Goal: Task Accomplishment & Management: Manage account settings

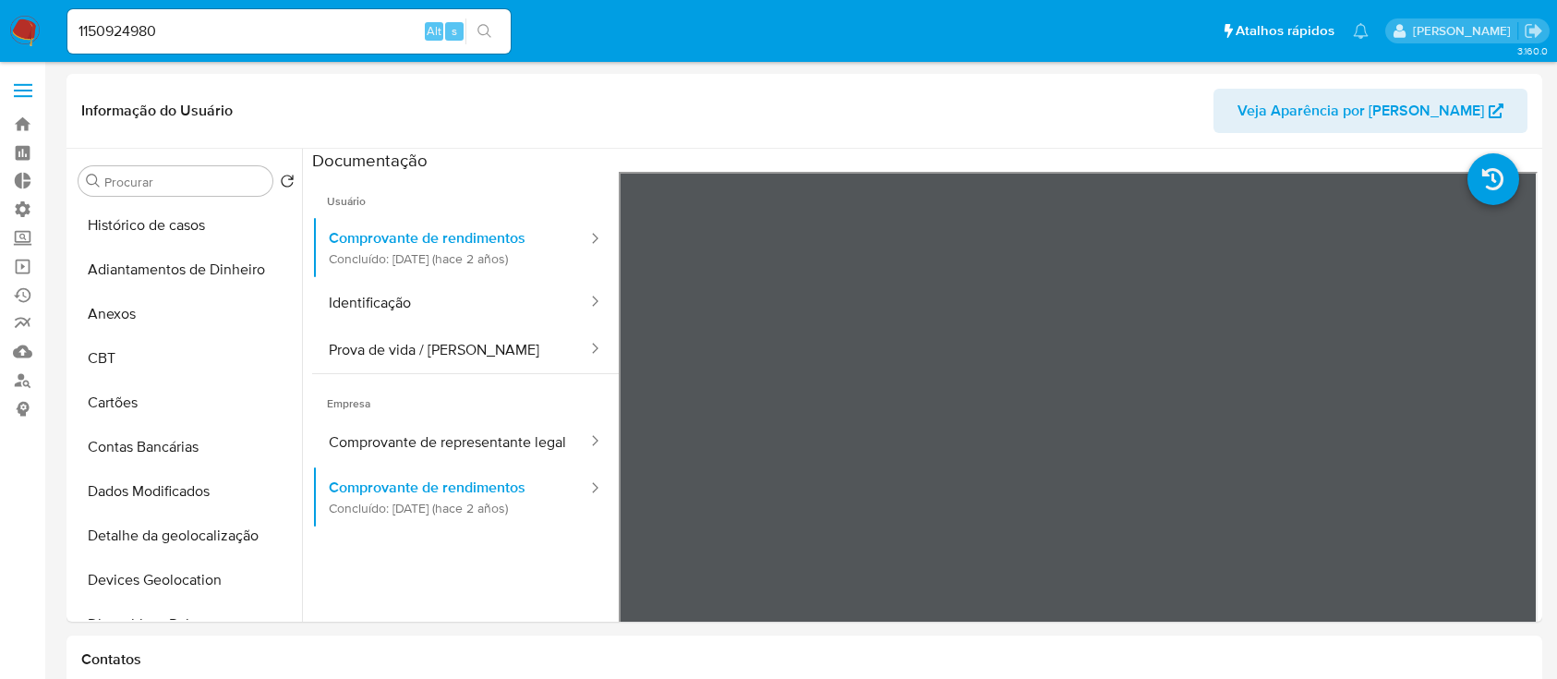
select select "10"
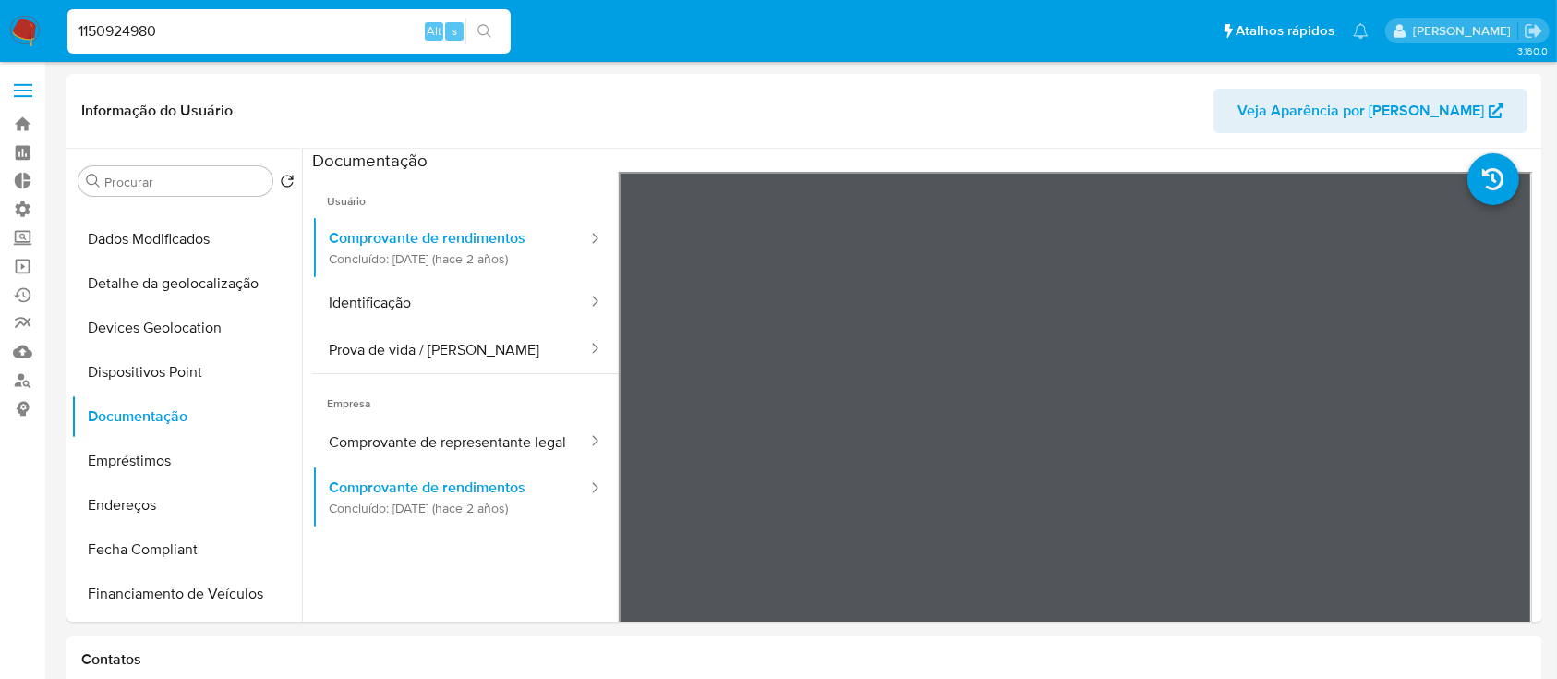
drag, startPoint x: 218, startPoint y: 33, endPoint x: 0, endPoint y: 8, distance: 219.4
click at [0, 8] on nav "Pausado Ver notificaciones 1150924980 Alt s Atalhos rápidos Presiona las siguie…" at bounding box center [778, 31] width 1557 height 62
paste input "euhcczW6A1CPUbVPhFGtWqpV"
type input "euhcczW6A1CPUbVPhFGtWqpV"
click at [475, 28] on button "search-icon" at bounding box center [485, 31] width 38 height 26
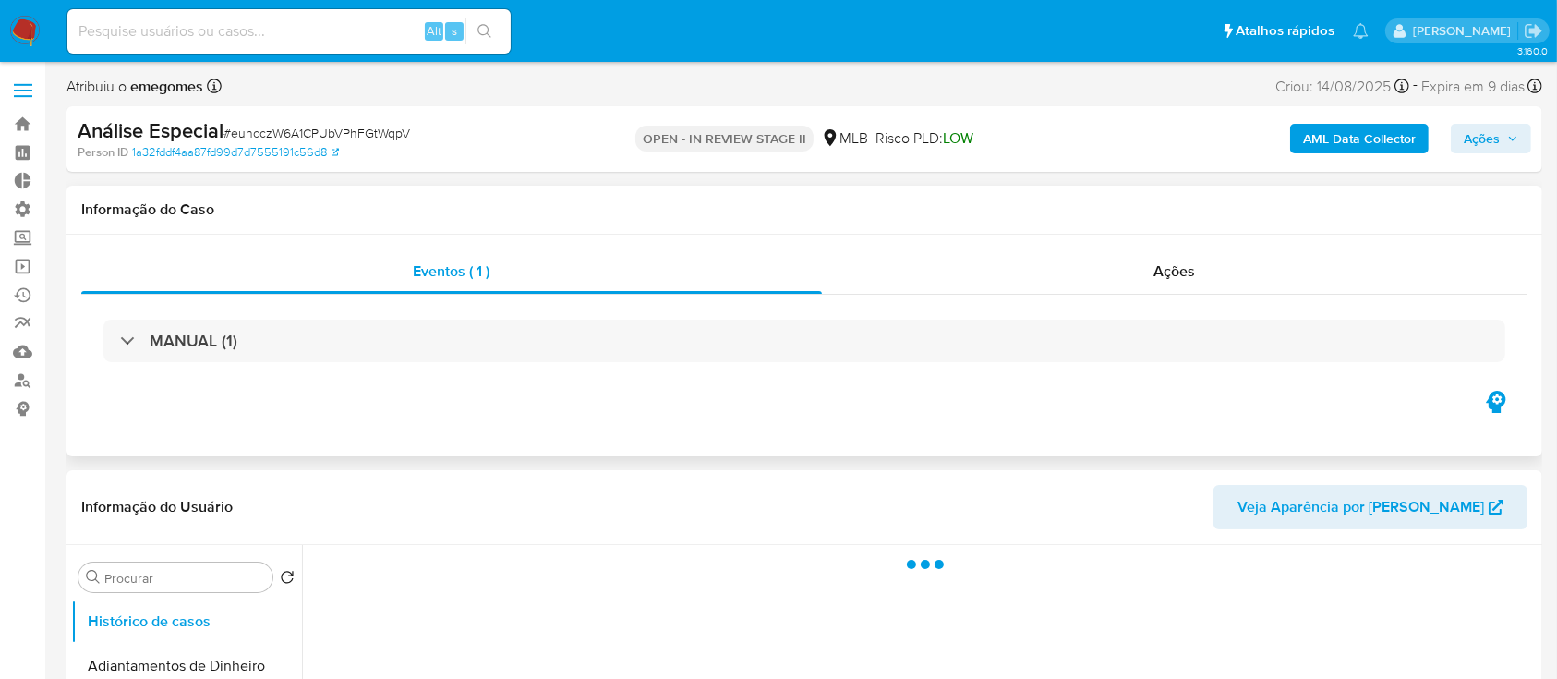
select select "10"
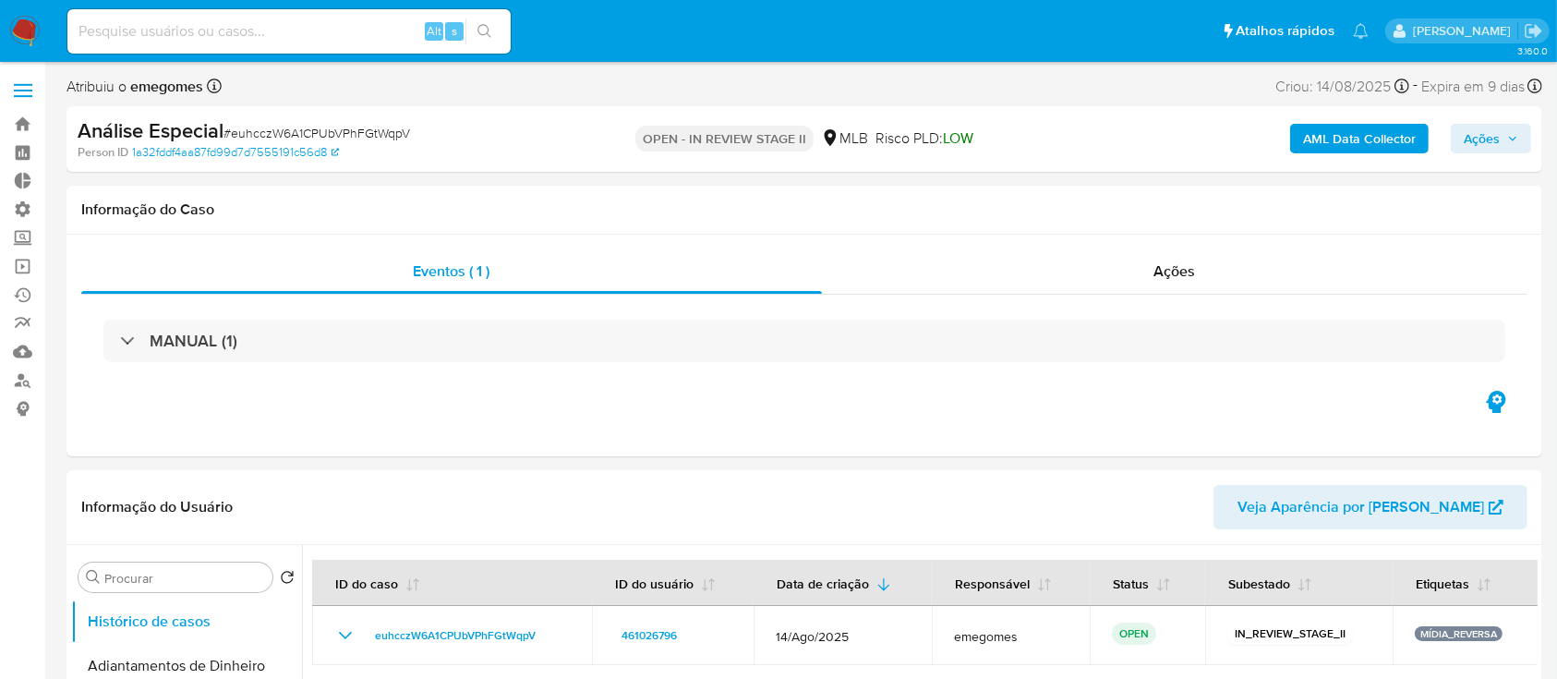
click at [1512, 129] on span "Ações" at bounding box center [1491, 139] width 55 height 26
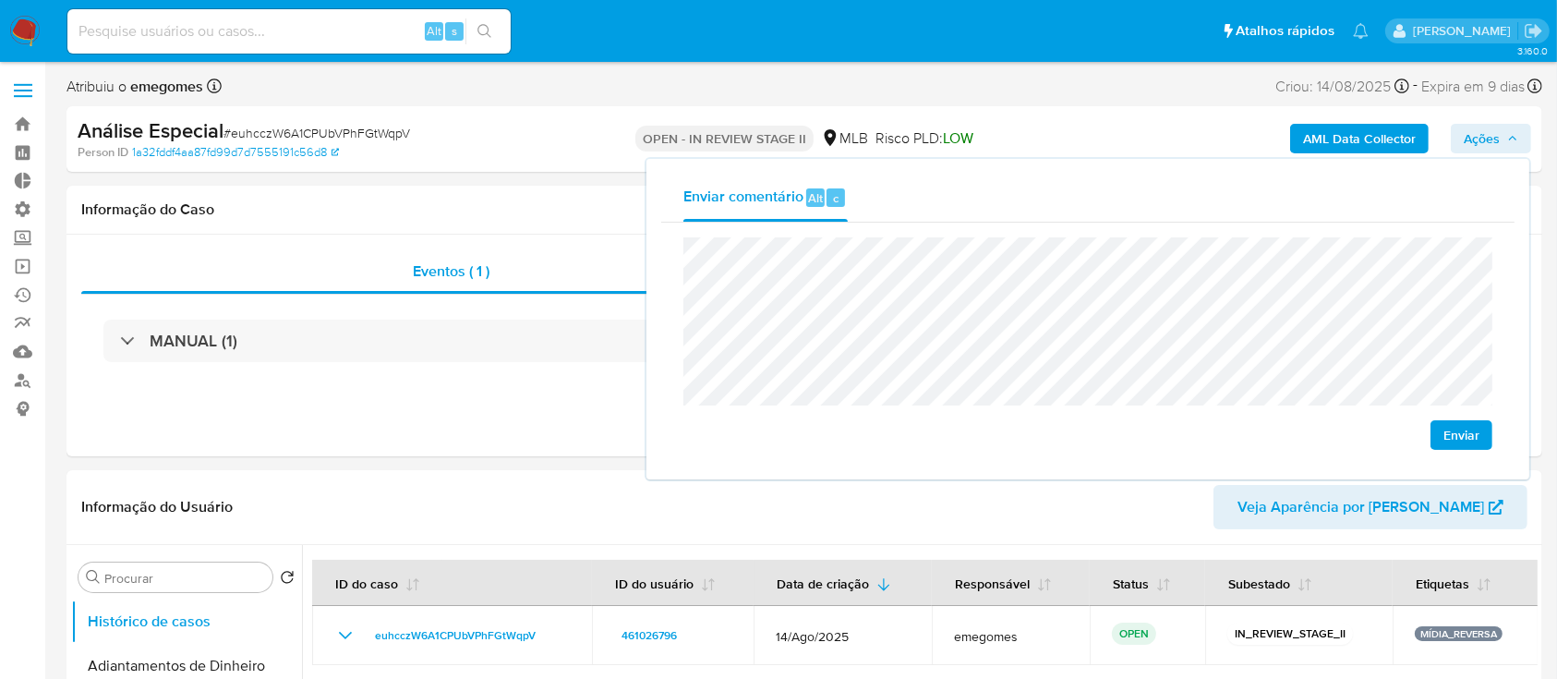
click at [1467, 430] on span "Enviar" at bounding box center [1462, 435] width 36 height 26
click at [343, 30] on input at bounding box center [288, 31] width 443 height 24
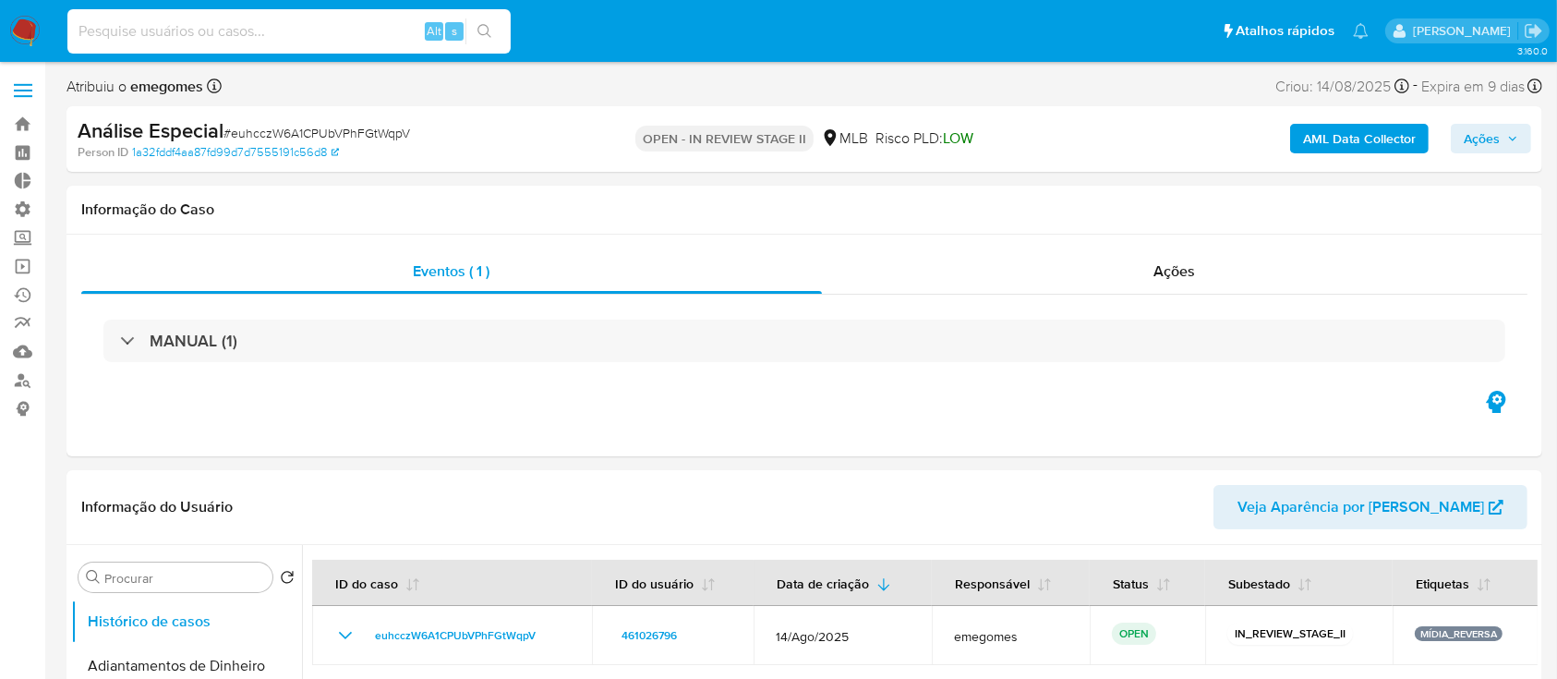
paste input "WTXCOxqQsX4EfTskgYFnch6N"
type input "WTXCOxqQsX4EfTskgYFnch6N"
click at [491, 18] on button "search-icon" at bounding box center [485, 31] width 38 height 26
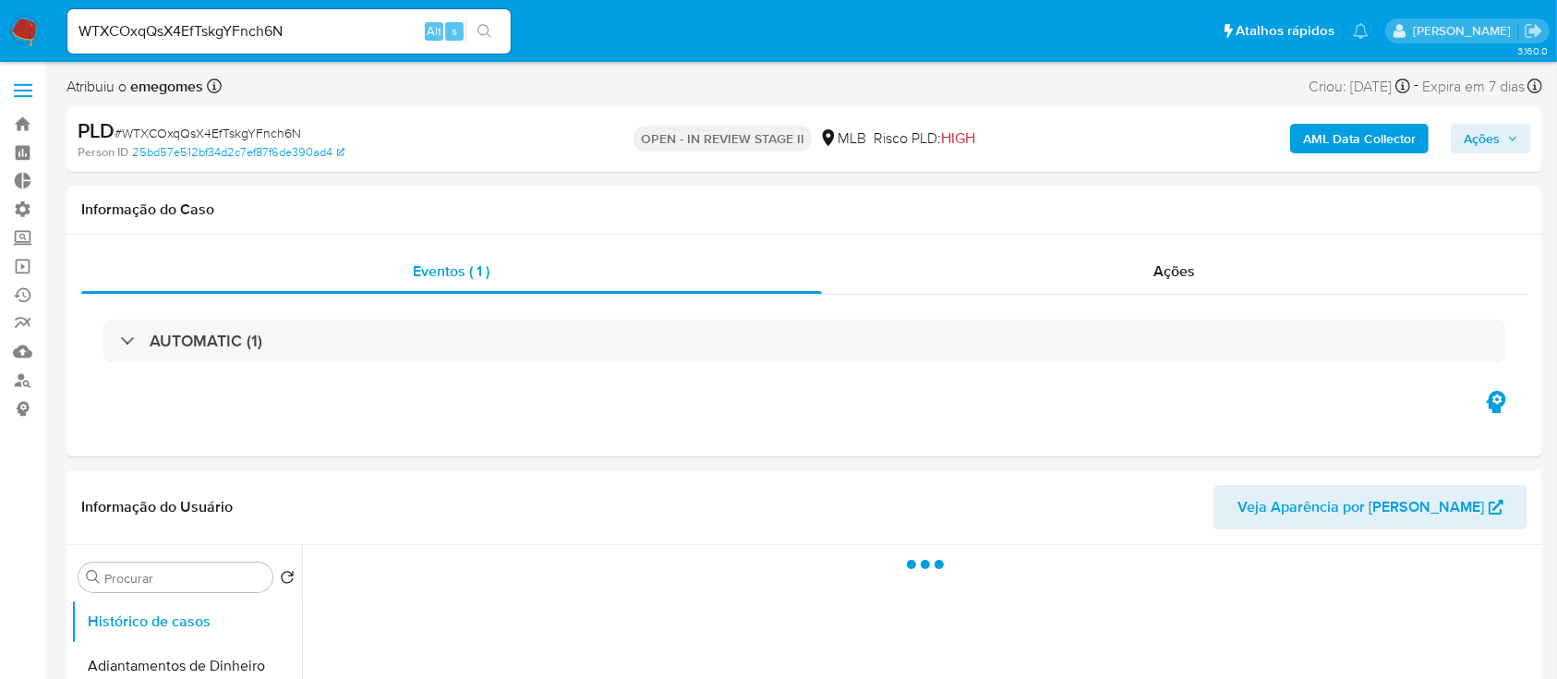
select select "10"
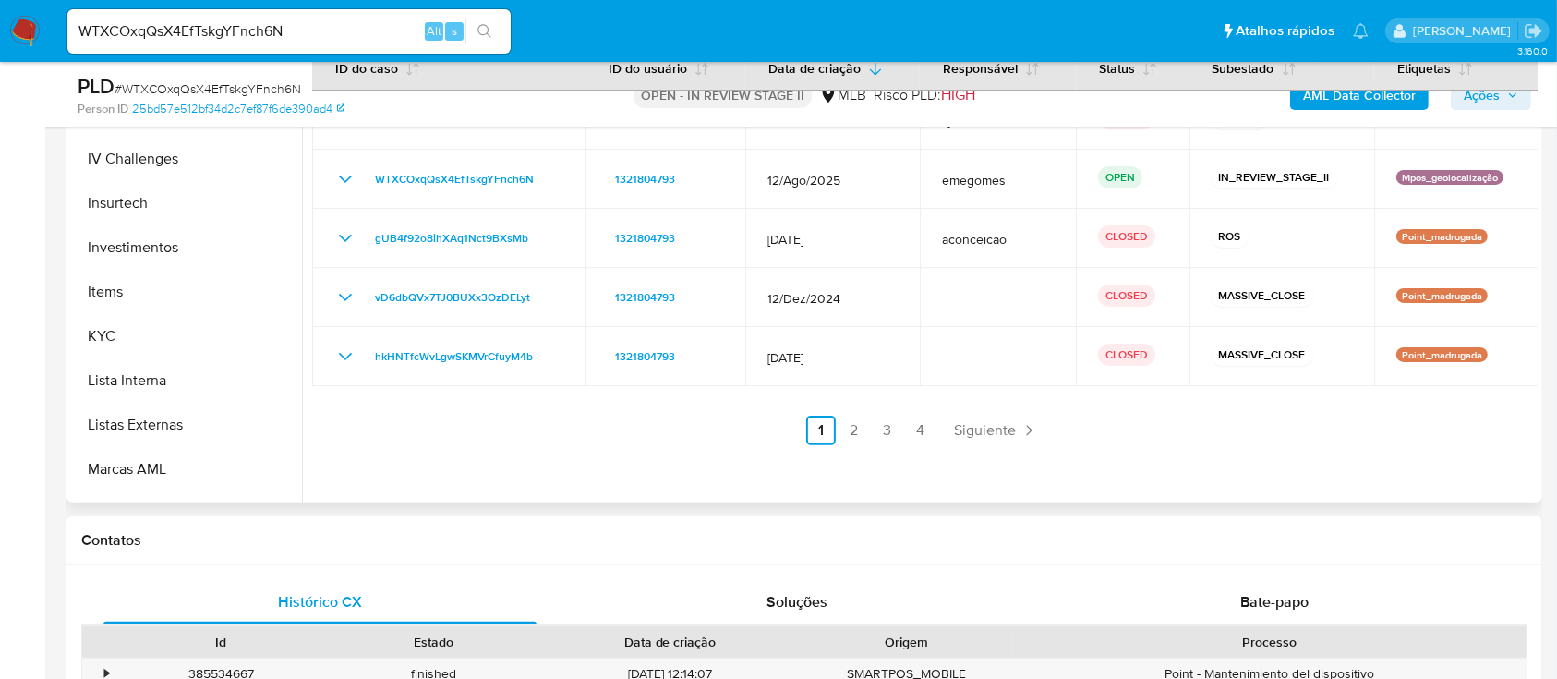
scroll to position [869, 0]
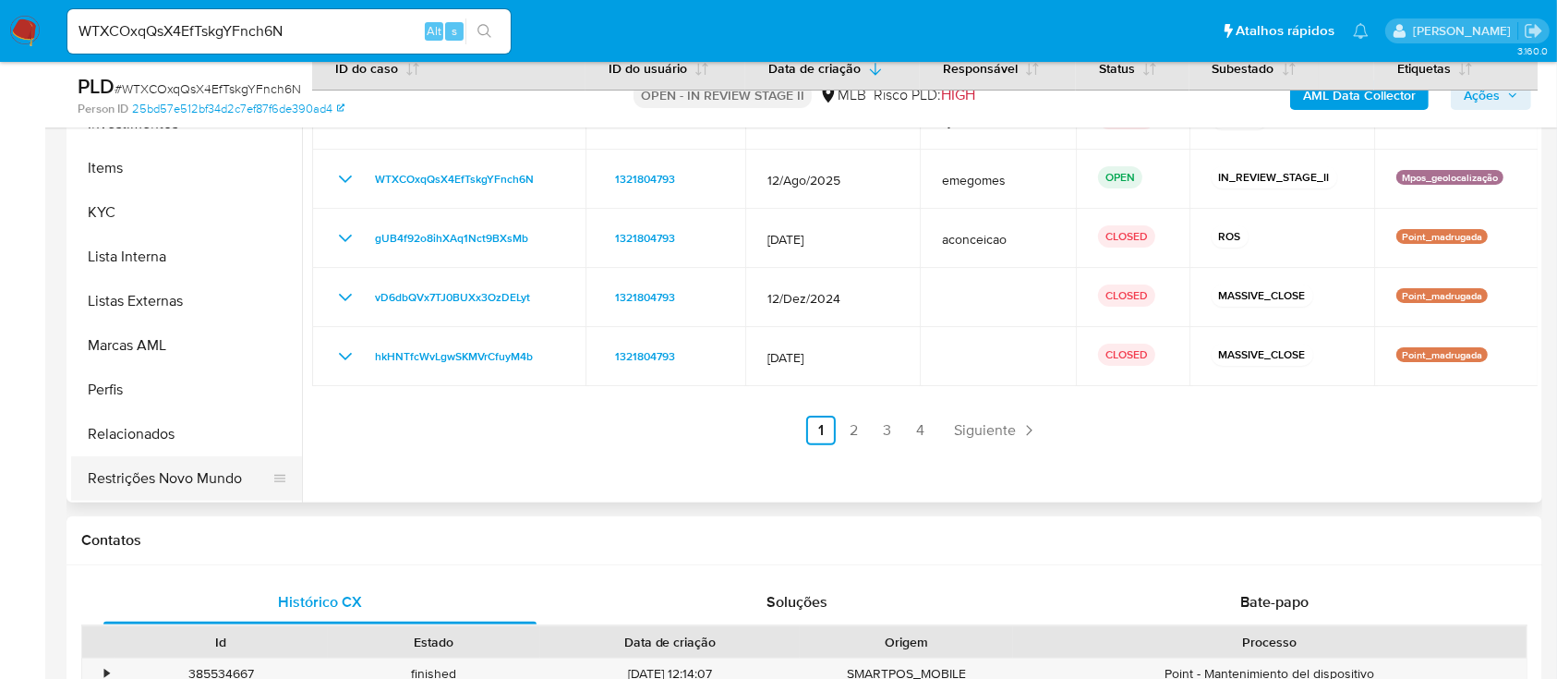
click at [215, 478] on button "Restrições Novo Mundo" at bounding box center [179, 478] width 216 height 44
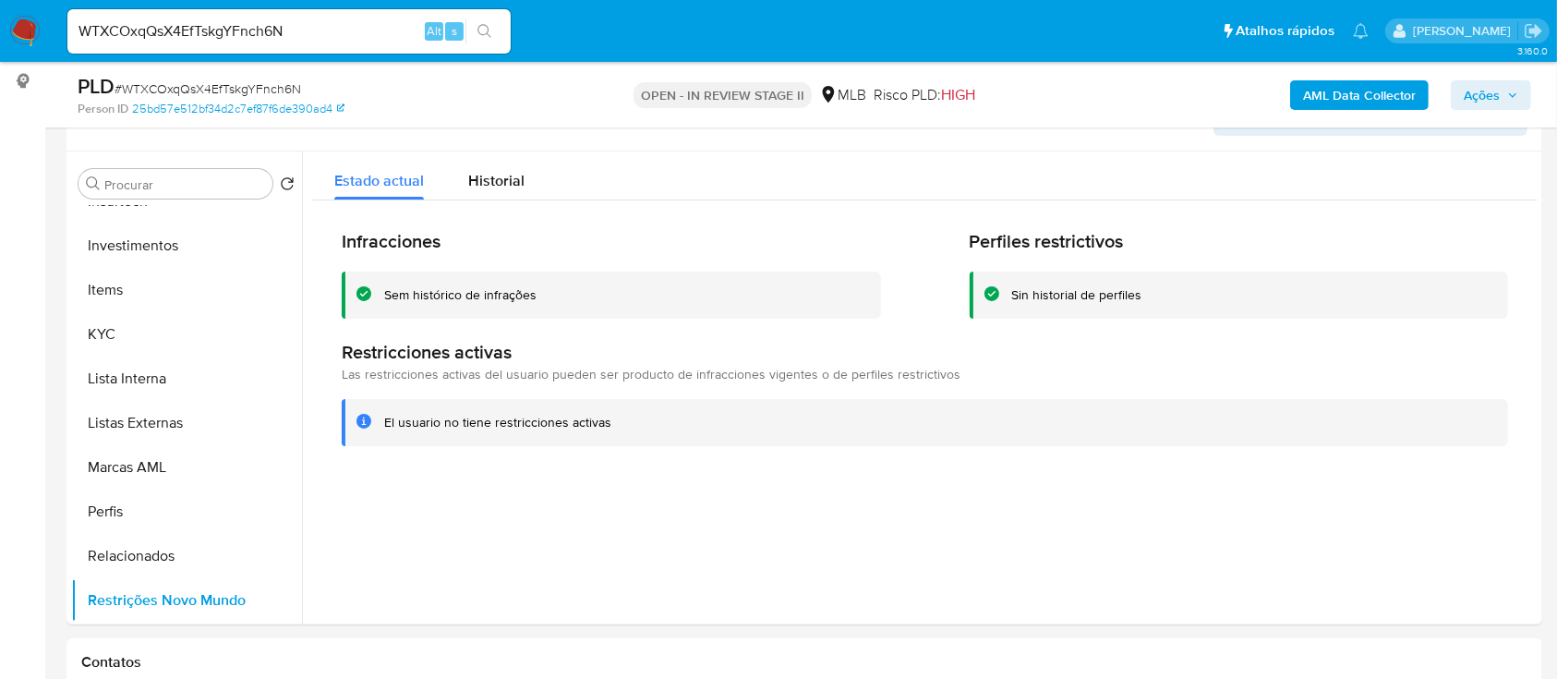
scroll to position [335, 0]
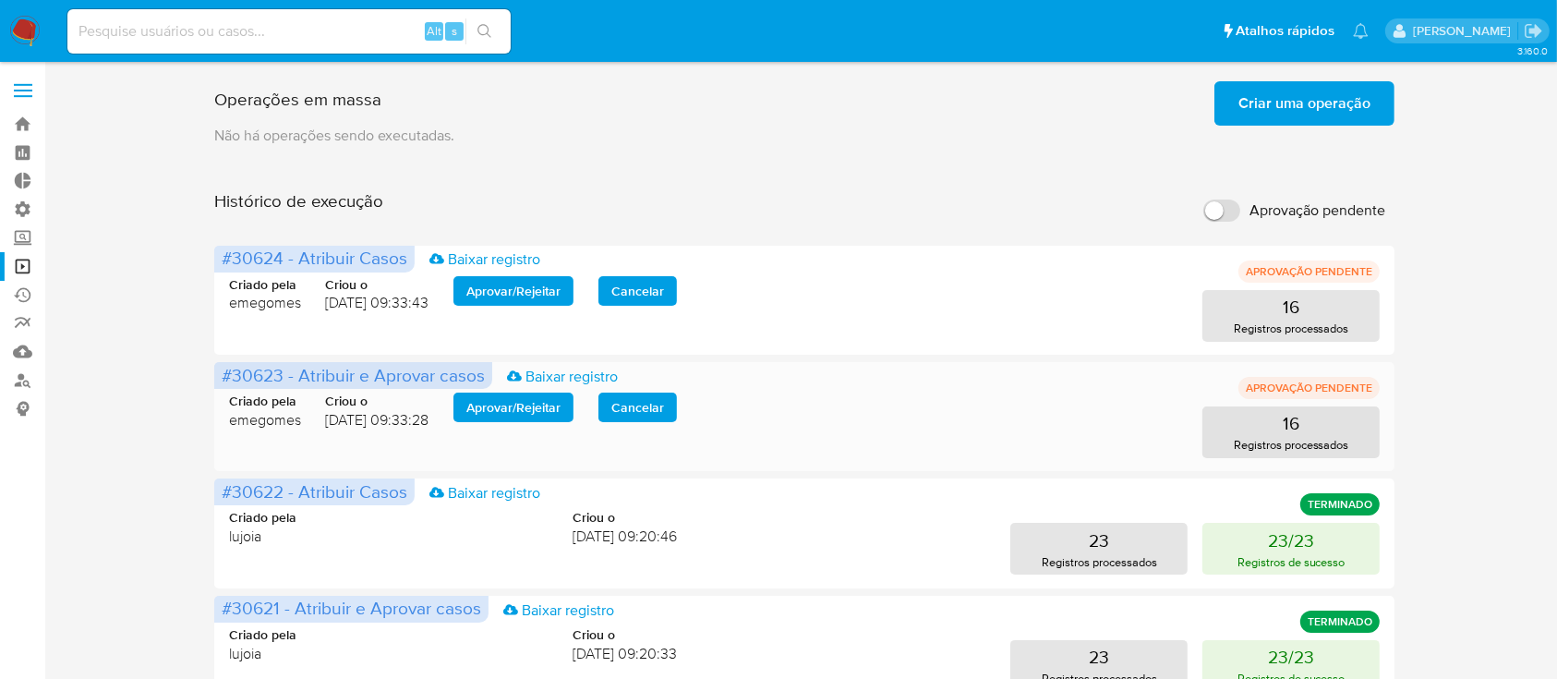
click at [515, 403] on span "Aprovar / Rejeitar" at bounding box center [513, 407] width 94 height 26
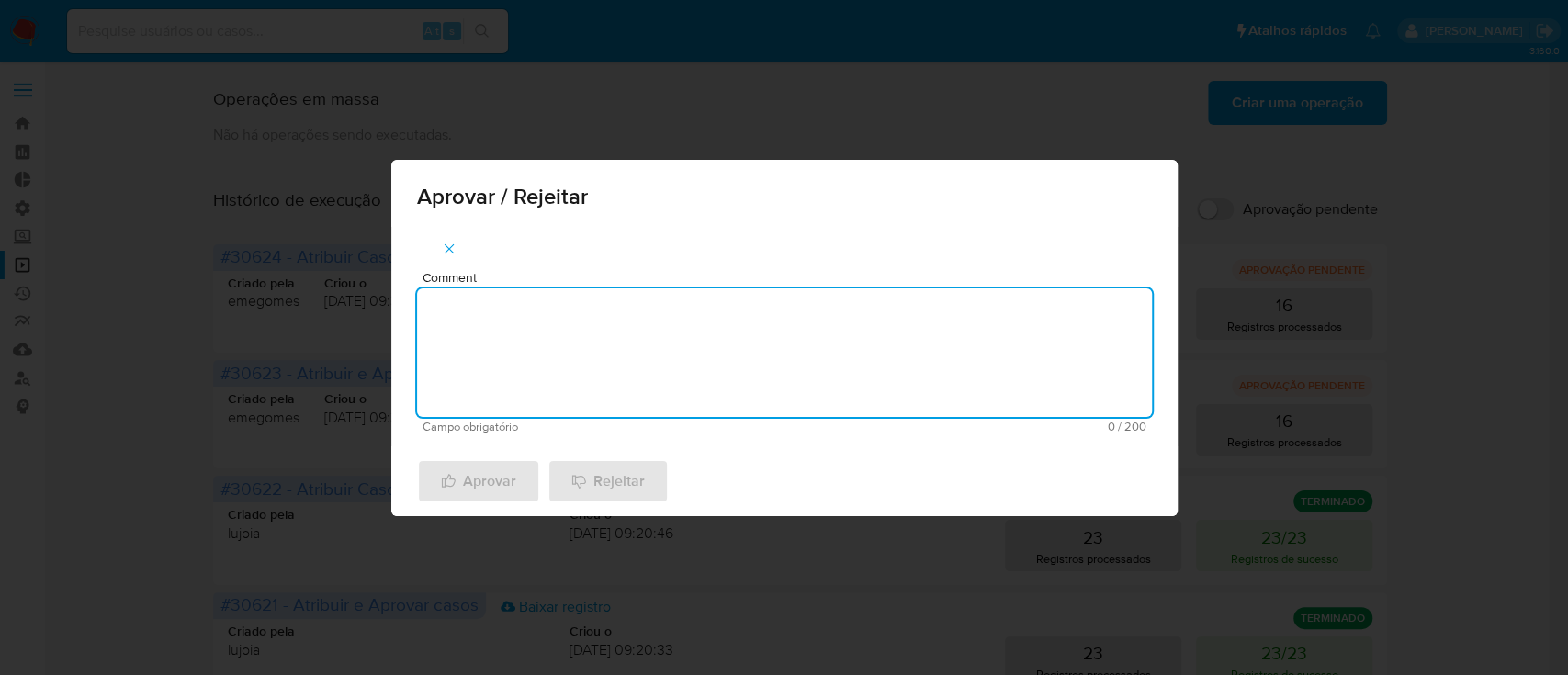
click at [627, 385] on textarea "Comment" at bounding box center [784, 352] width 735 height 128
type textarea "ok"
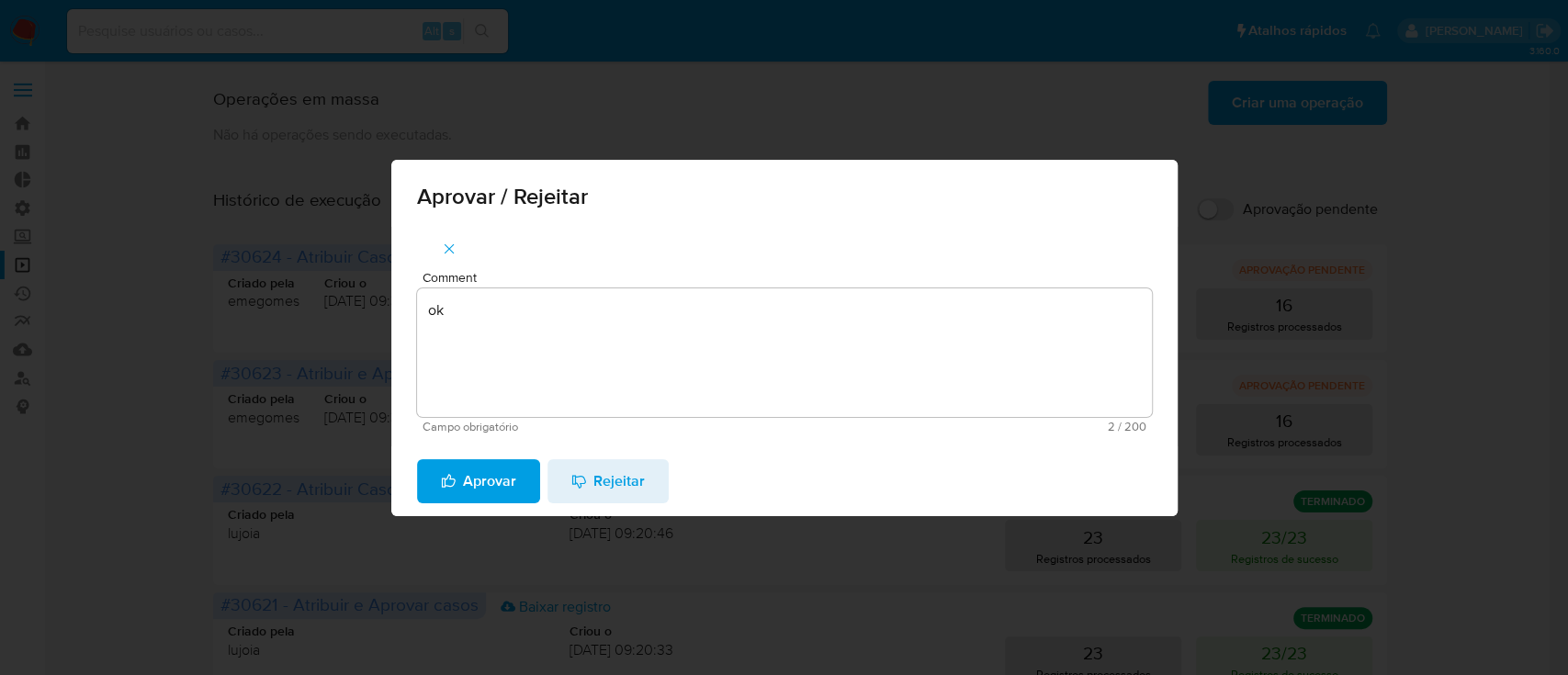
click at [480, 498] on span "Aprovar" at bounding box center [478, 481] width 76 height 41
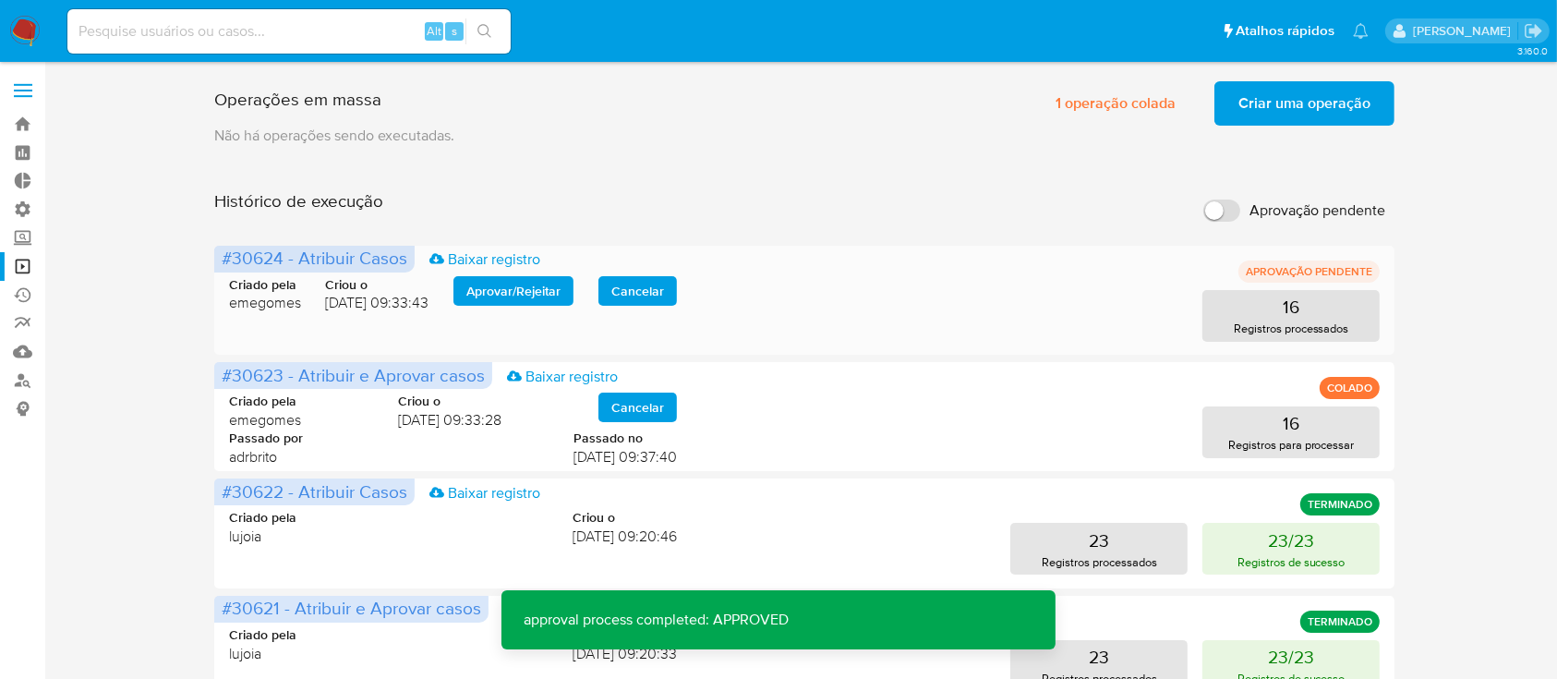
click at [516, 299] on span "Aprovar / Rejeitar" at bounding box center [513, 291] width 94 height 26
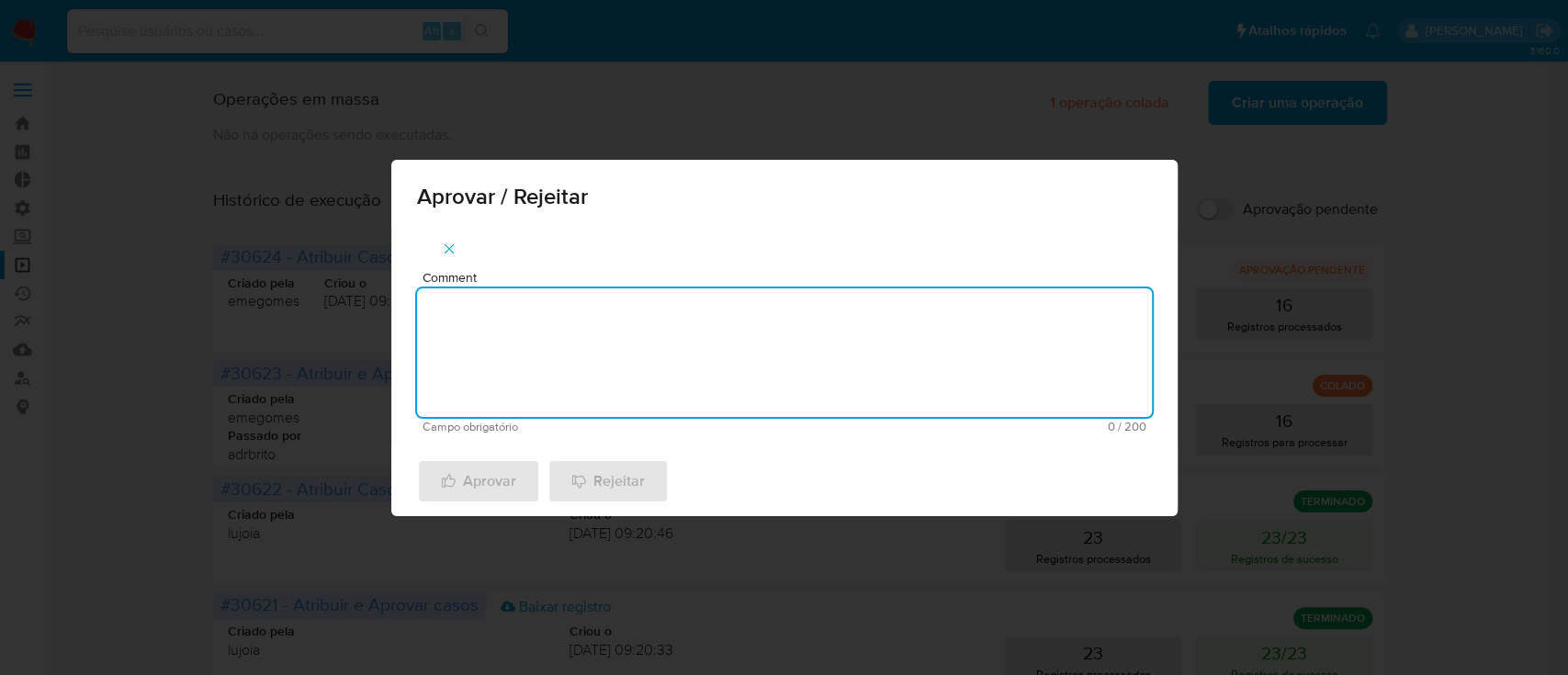
click at [550, 323] on textarea "Comment" at bounding box center [784, 352] width 735 height 128
type textarea "ok"
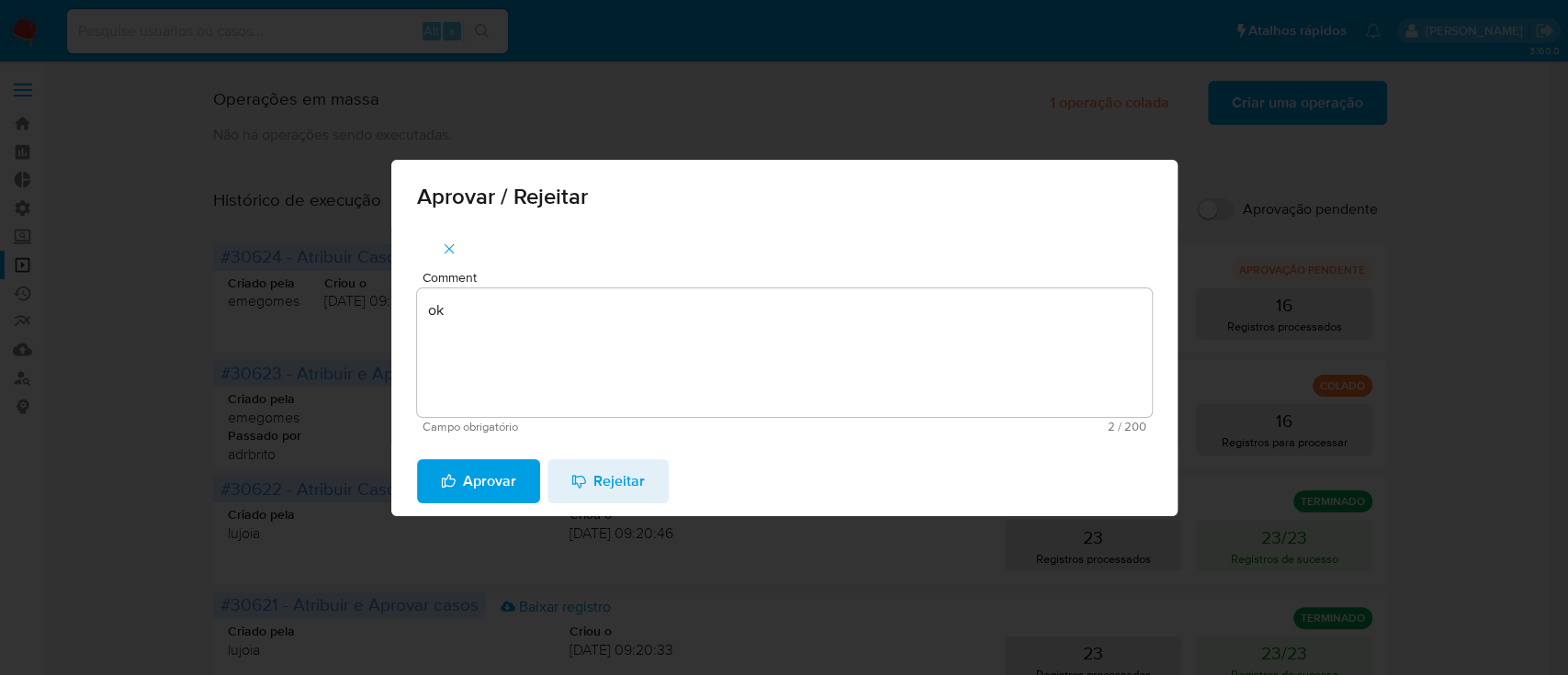
click at [486, 473] on span "Aprovar" at bounding box center [478, 481] width 76 height 41
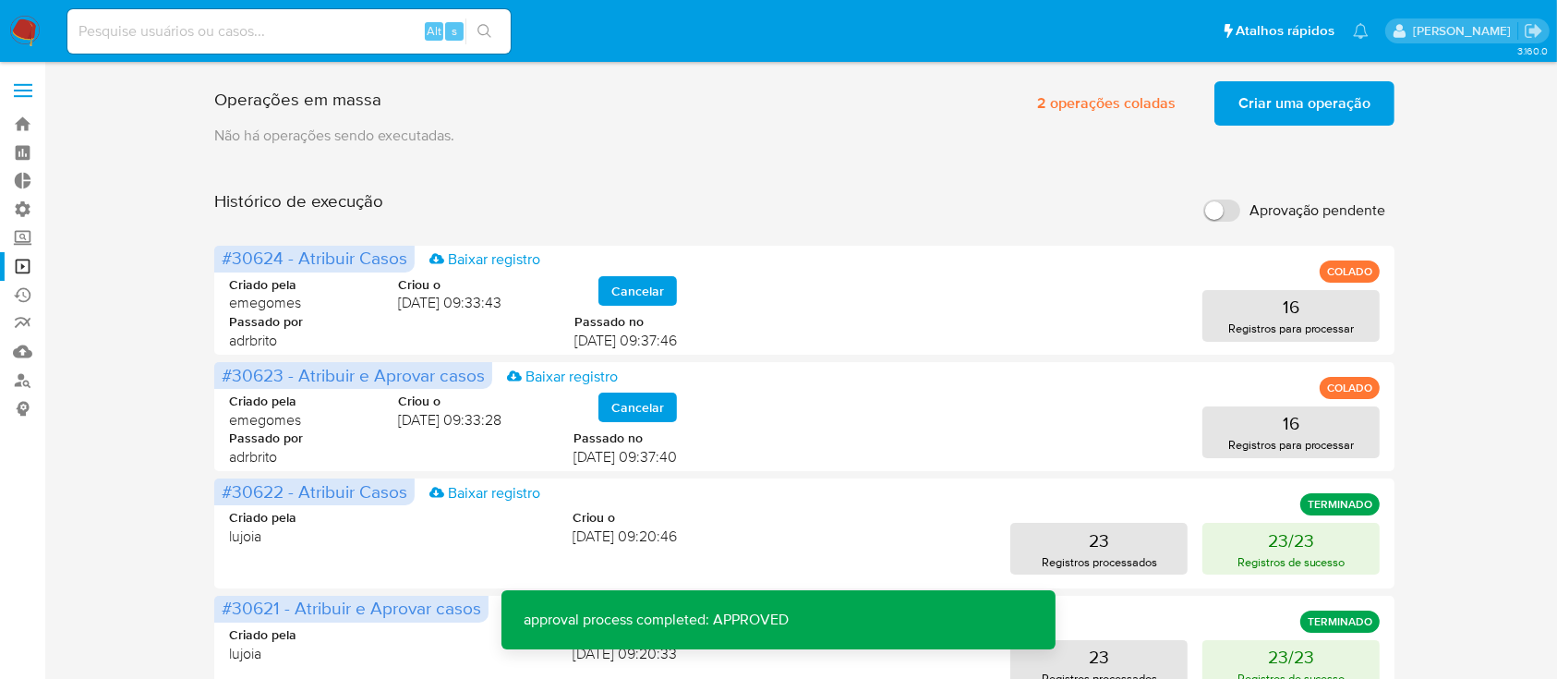
click at [1333, 107] on span "Criar uma operação" at bounding box center [1305, 103] width 132 height 41
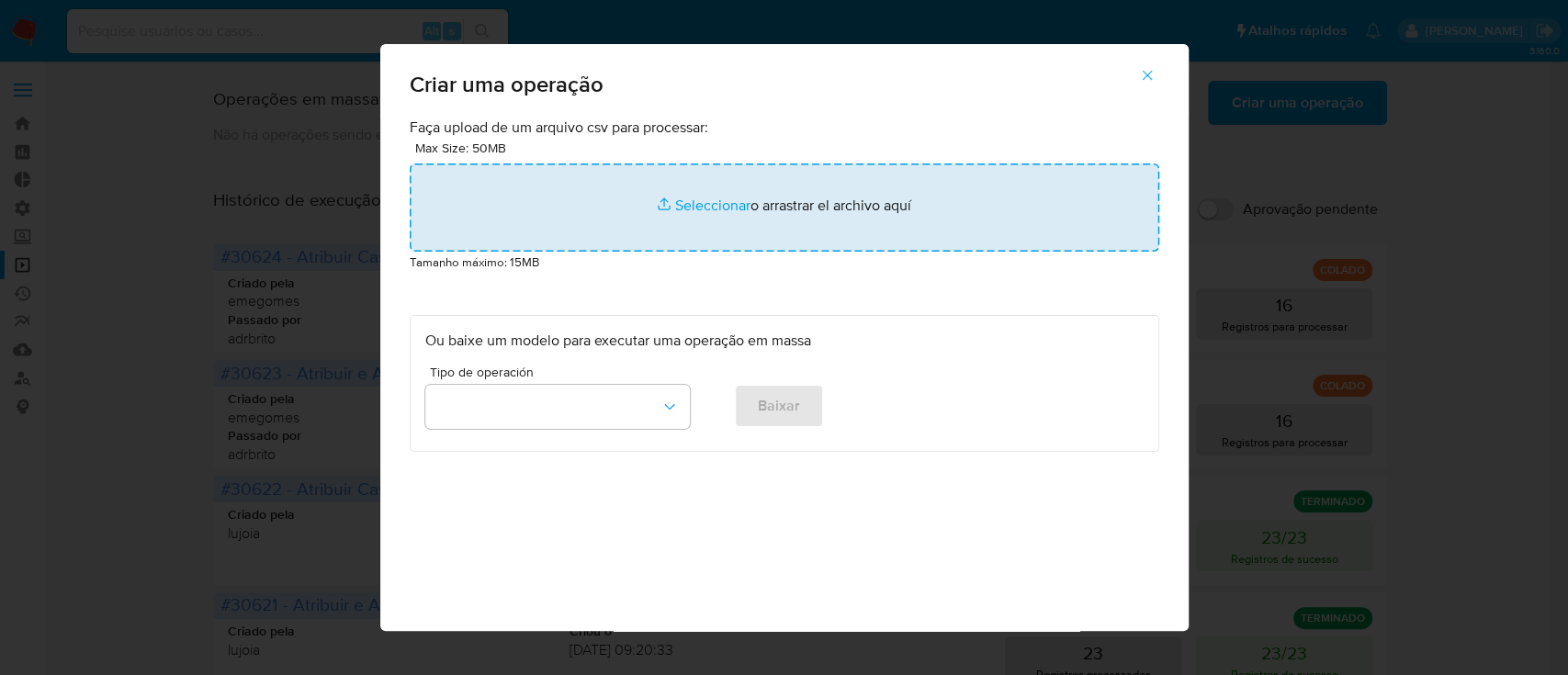
click at [705, 212] on input "file" at bounding box center [784, 207] width 750 height 88
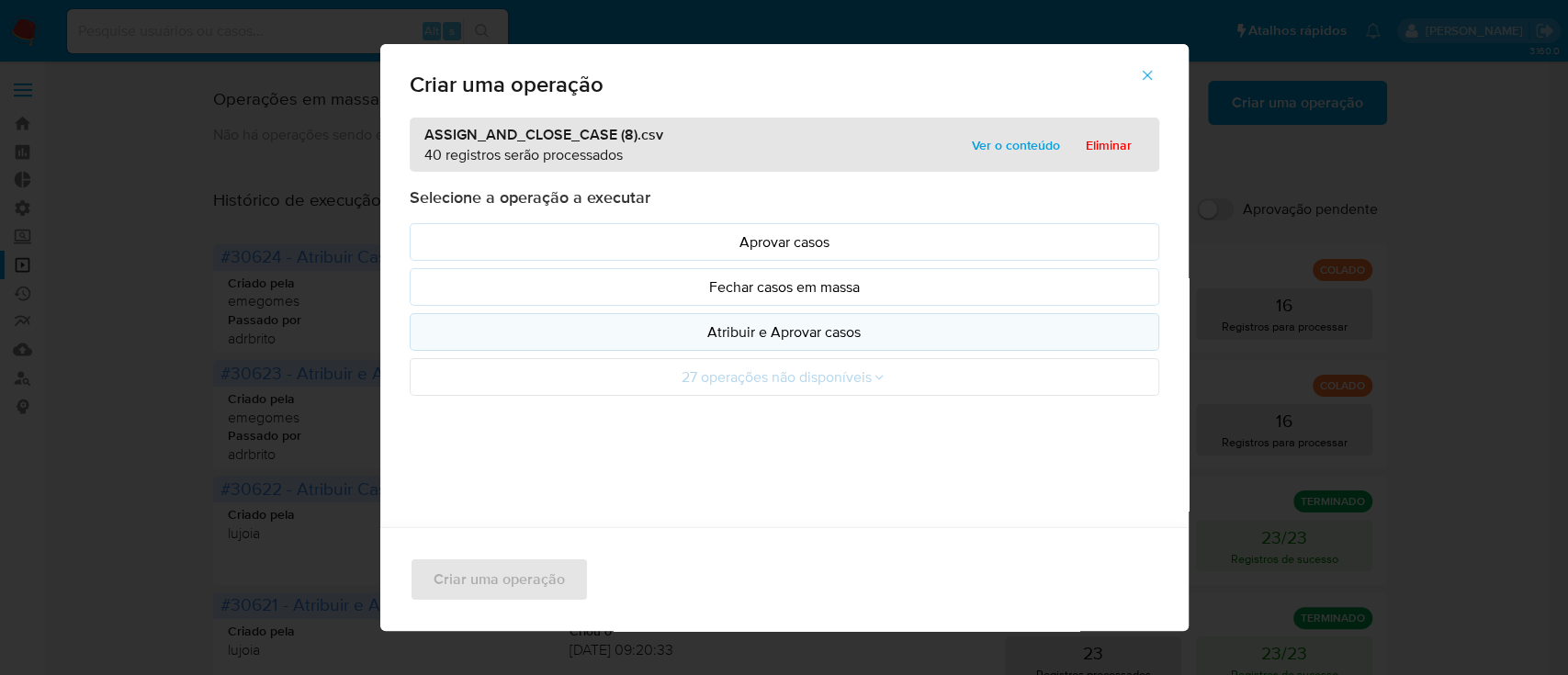
click at [747, 328] on p "Atribuir e Aprovar casos" at bounding box center [784, 331] width 718 height 21
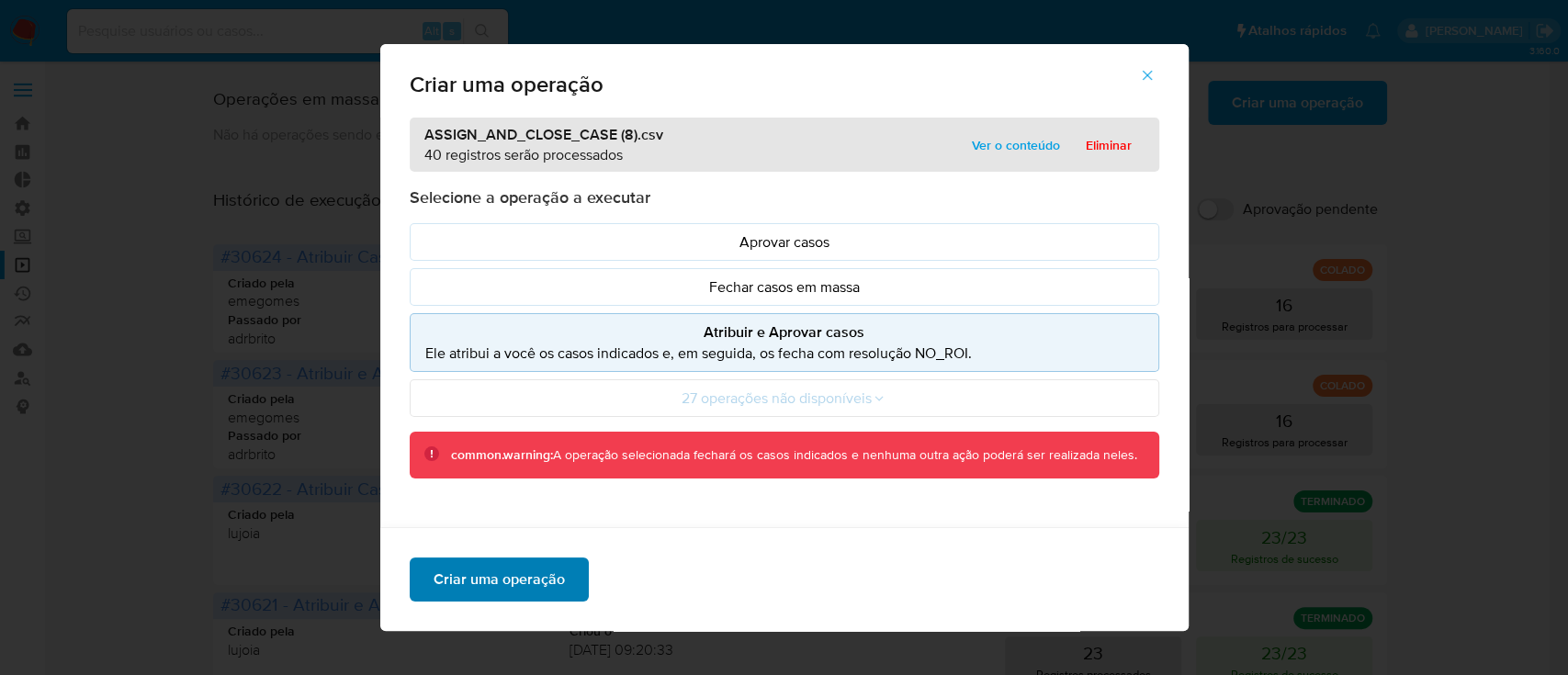
click at [517, 576] on span "Criar uma operação" at bounding box center [499, 580] width 131 height 41
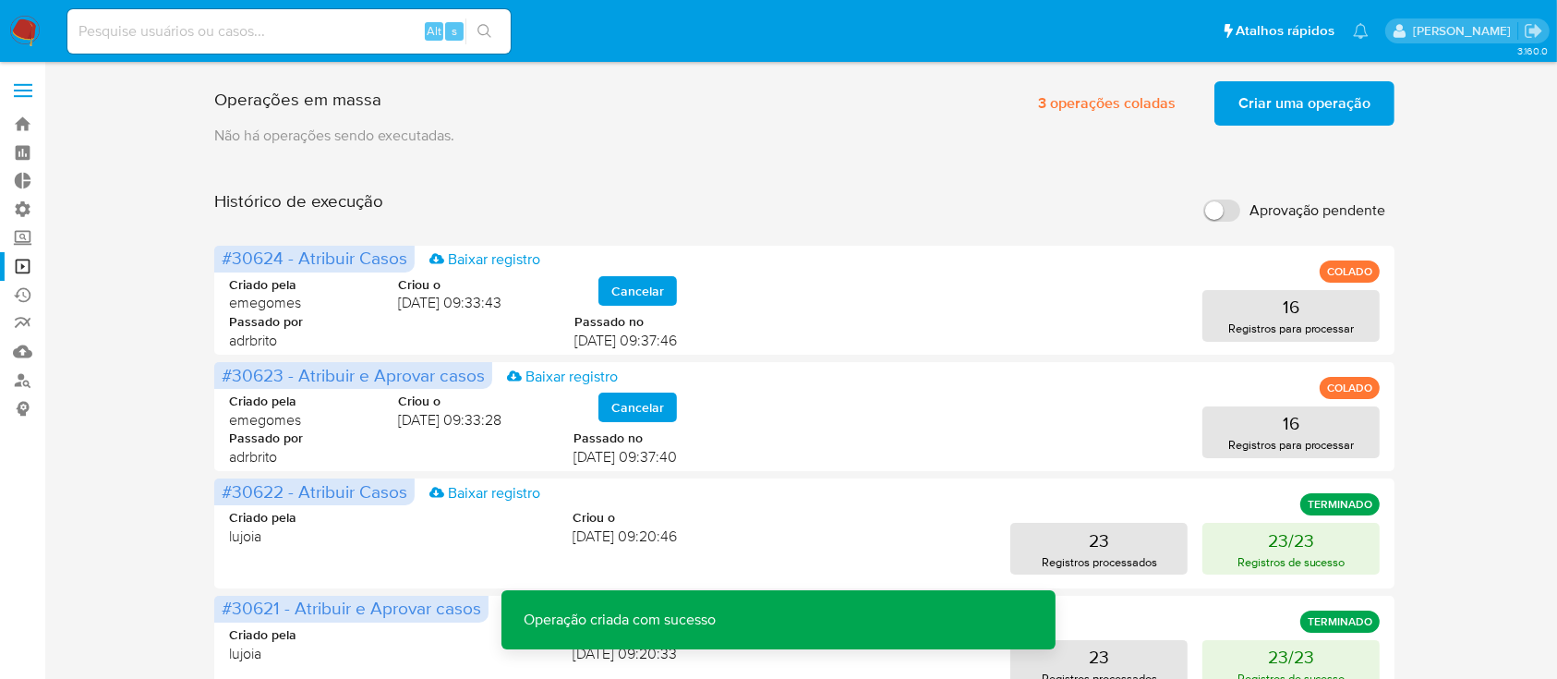
click at [1266, 99] on span "Criar uma operação" at bounding box center [1305, 103] width 132 height 41
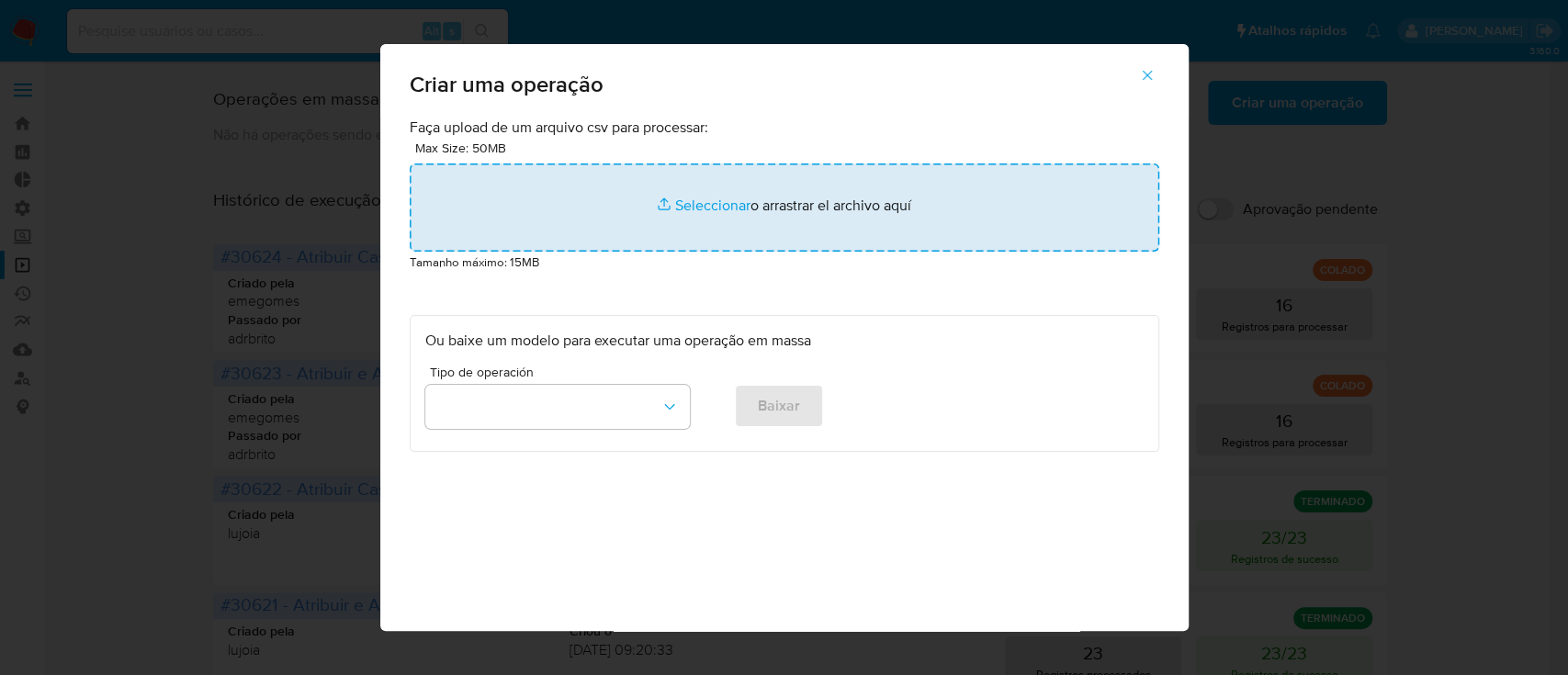
click at [697, 206] on input "file" at bounding box center [784, 207] width 750 height 88
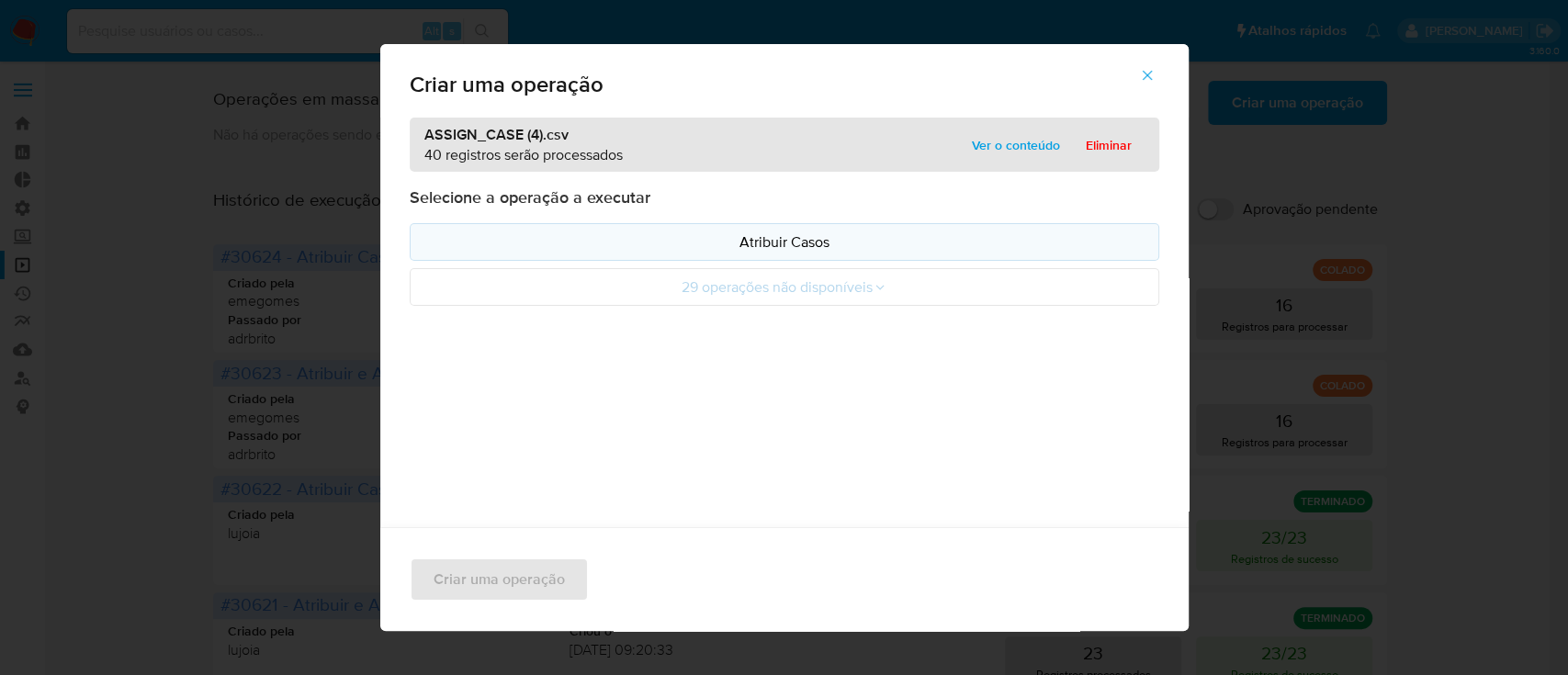
click at [763, 227] on button "Atribuir Casos" at bounding box center [784, 242] width 750 height 38
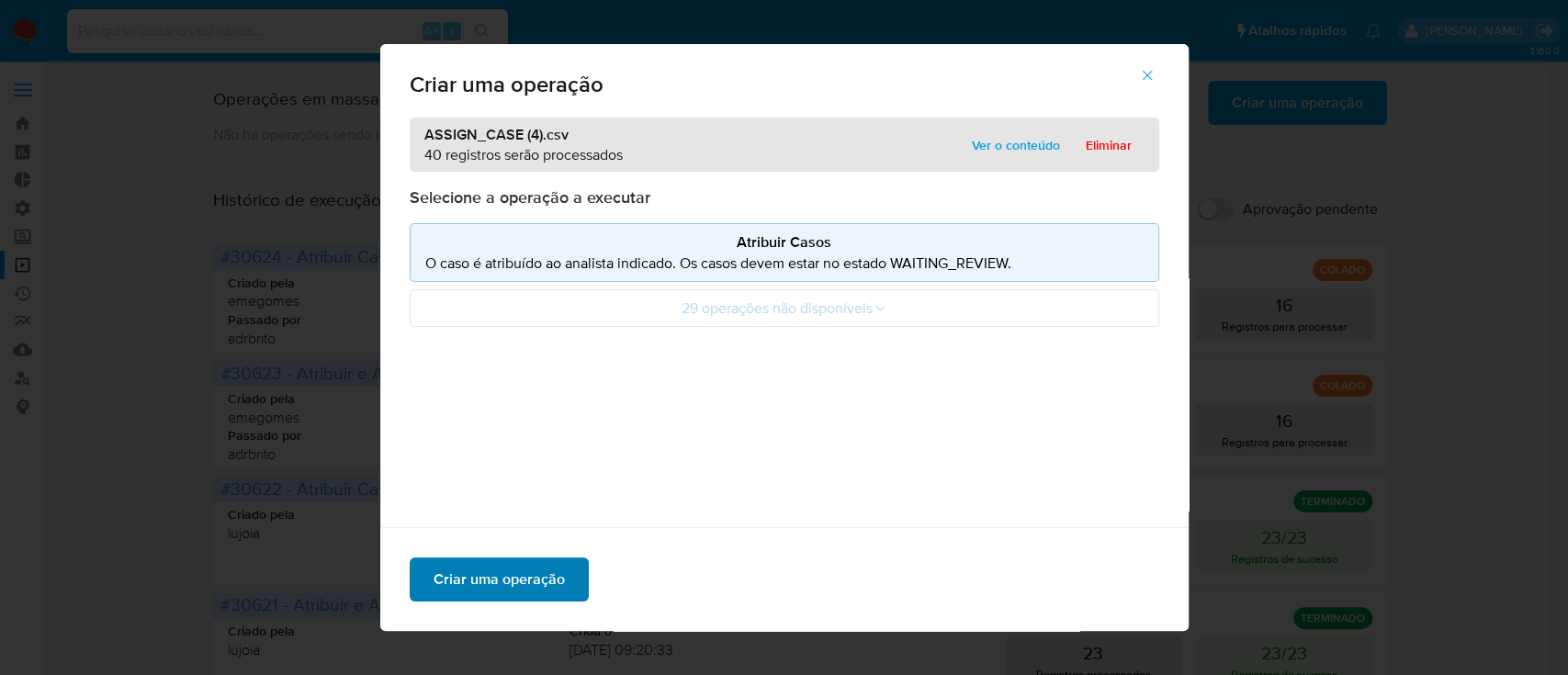
click at [497, 572] on span "Criar uma operação" at bounding box center [499, 580] width 131 height 41
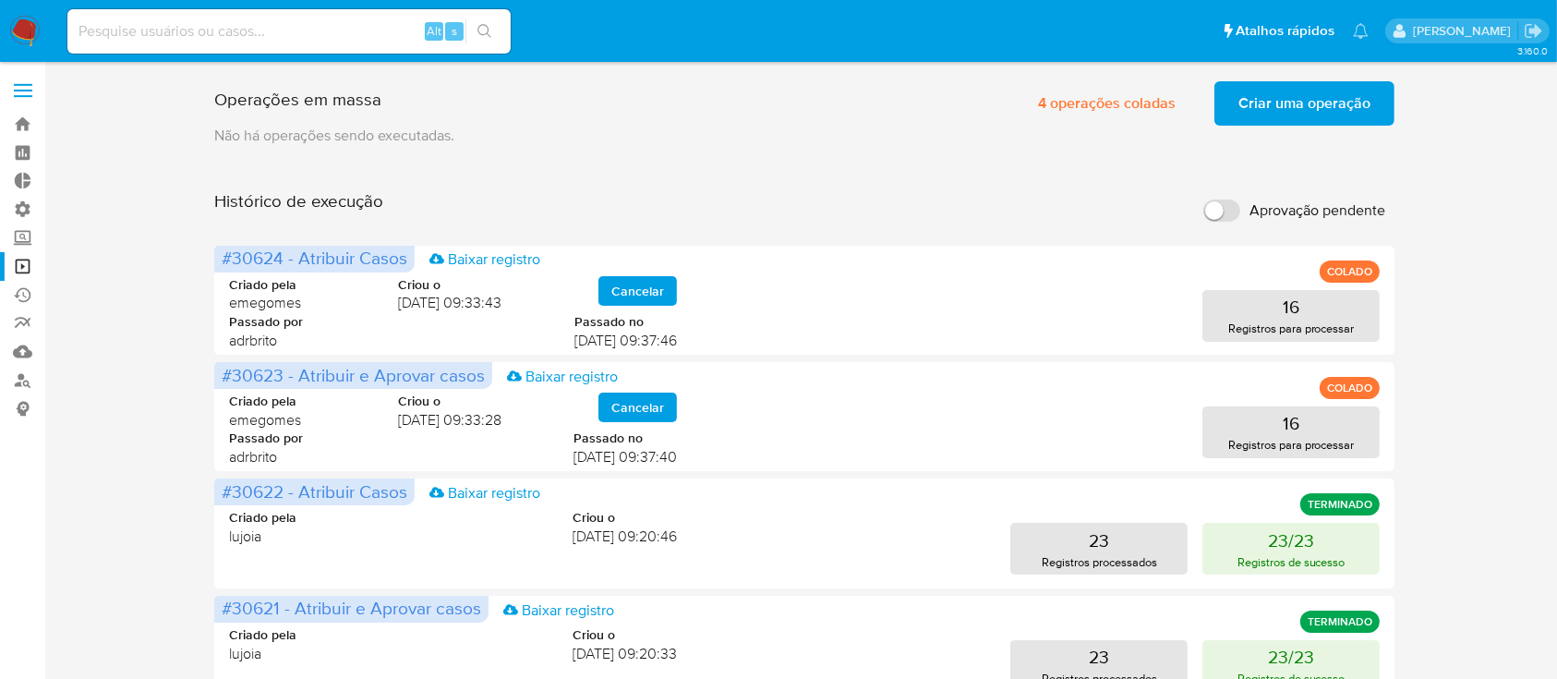
click at [887, 220] on div "Histórico de execução Aprovação pendente" at bounding box center [804, 210] width 1181 height 41
click at [19, 119] on link "Bandeja" at bounding box center [110, 124] width 220 height 29
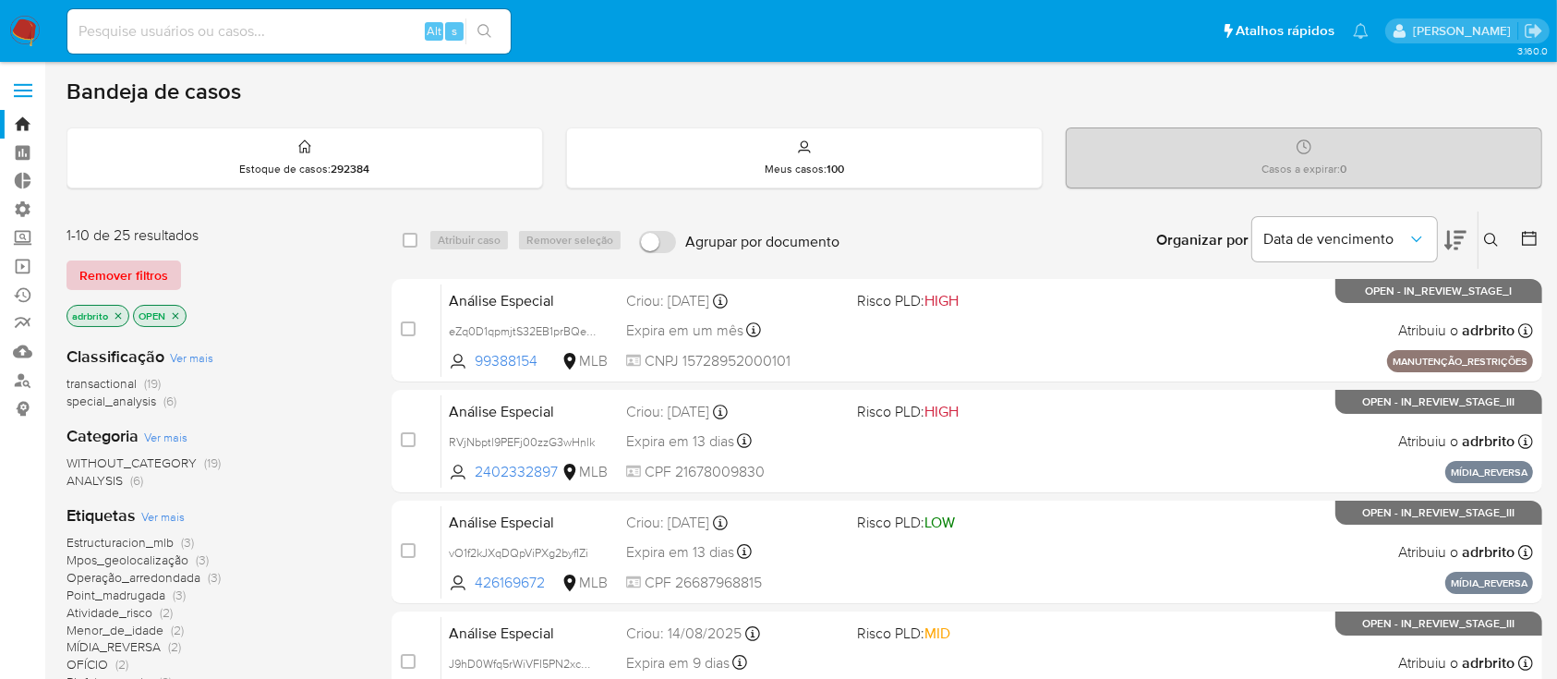
click at [104, 281] on span "Remover filtros" at bounding box center [123, 275] width 89 height 26
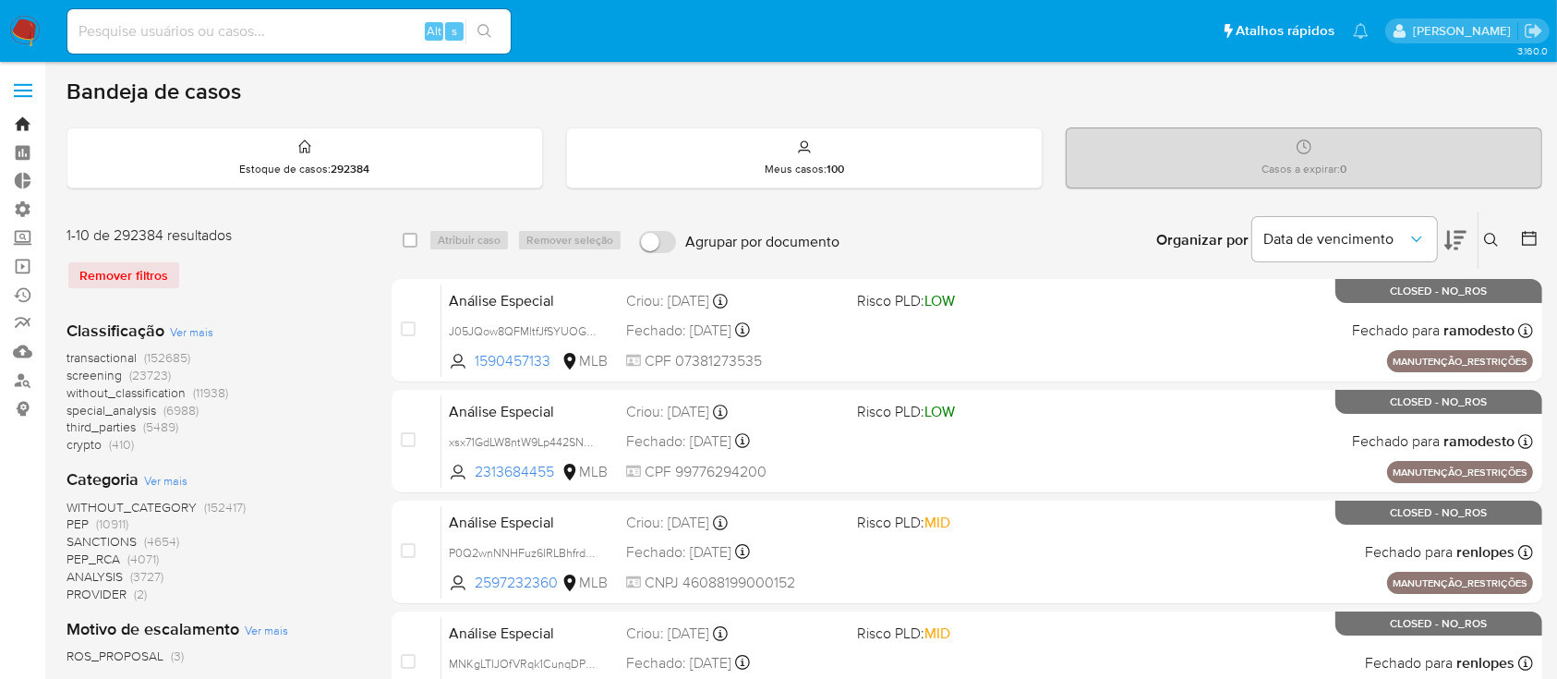
click at [25, 126] on link "Bandeja" at bounding box center [110, 124] width 220 height 29
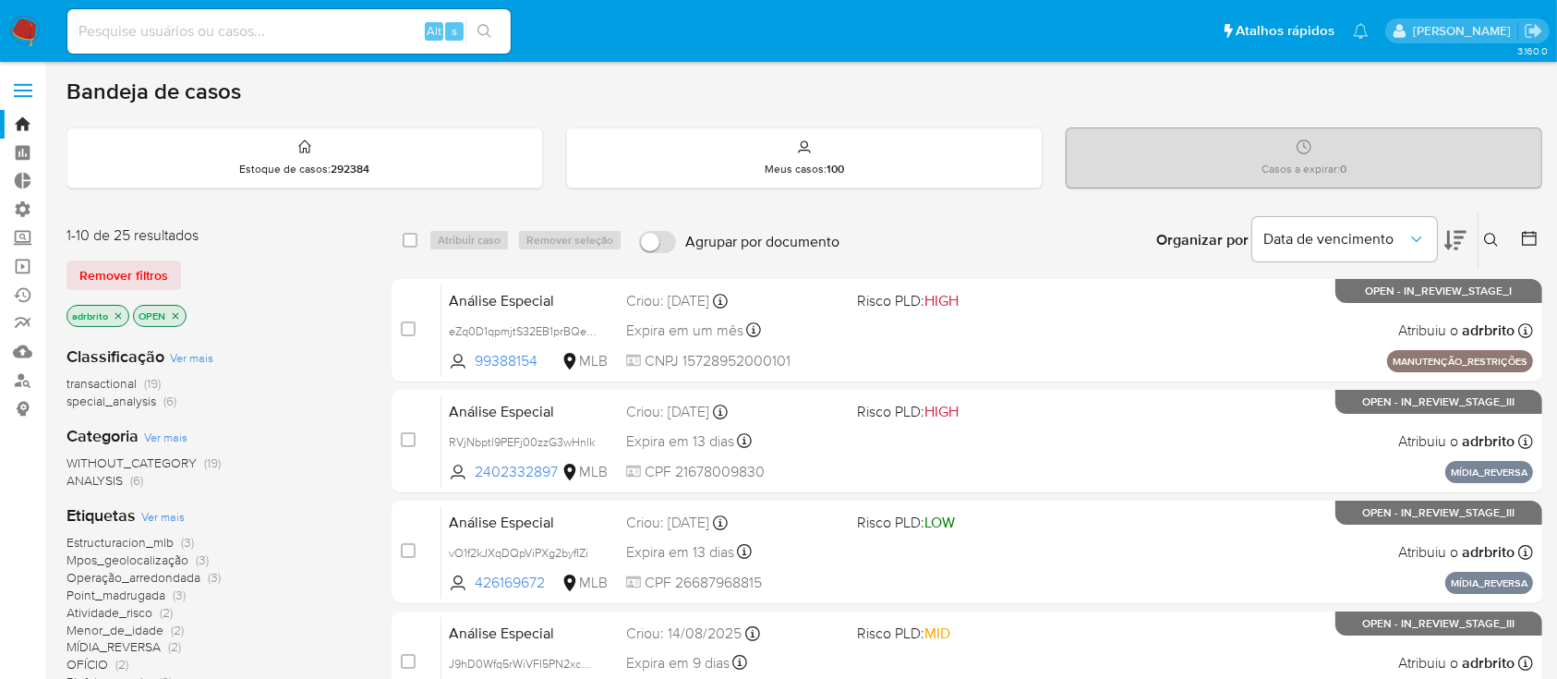
click at [115, 316] on icon "close-filter" at bounding box center [118, 315] width 11 height 11
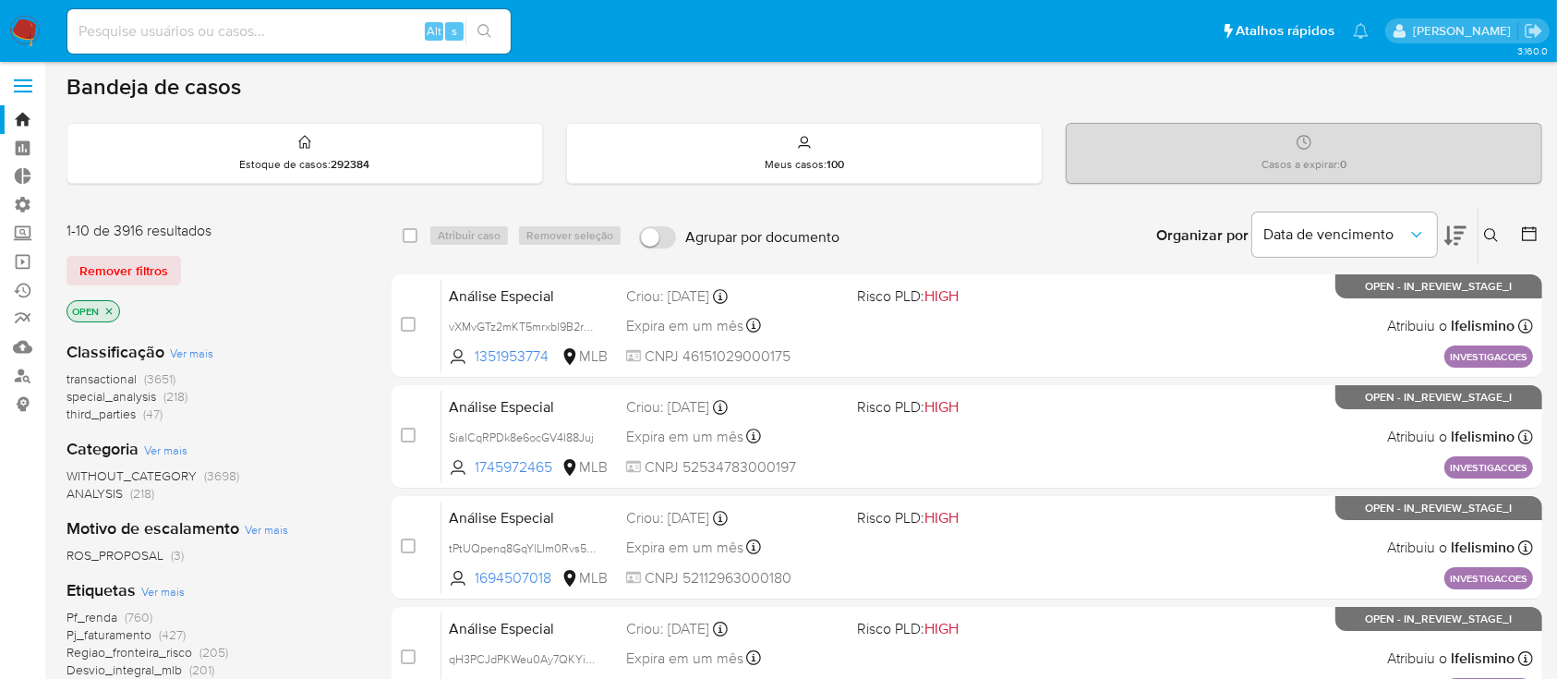
scroll to position [10, 0]
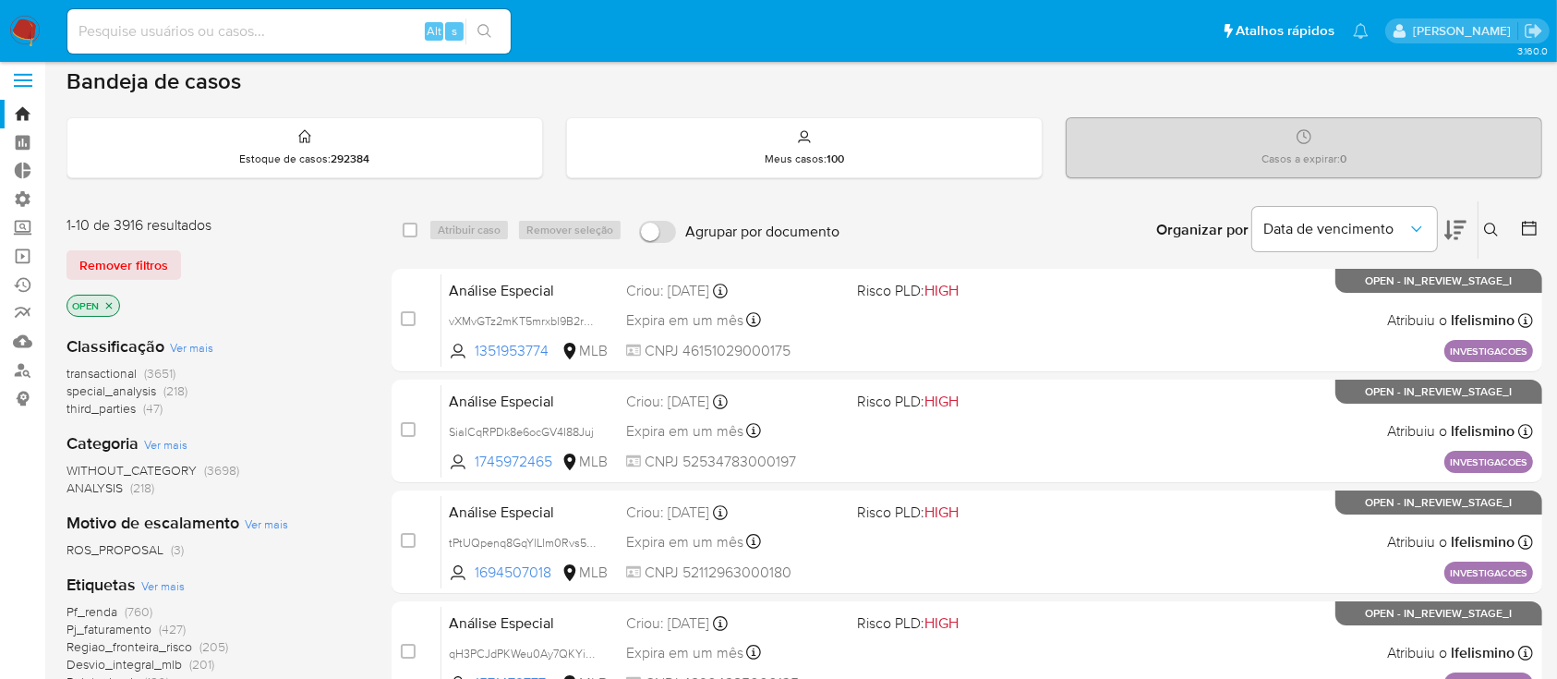
click at [1529, 229] on icon at bounding box center [1529, 228] width 18 height 18
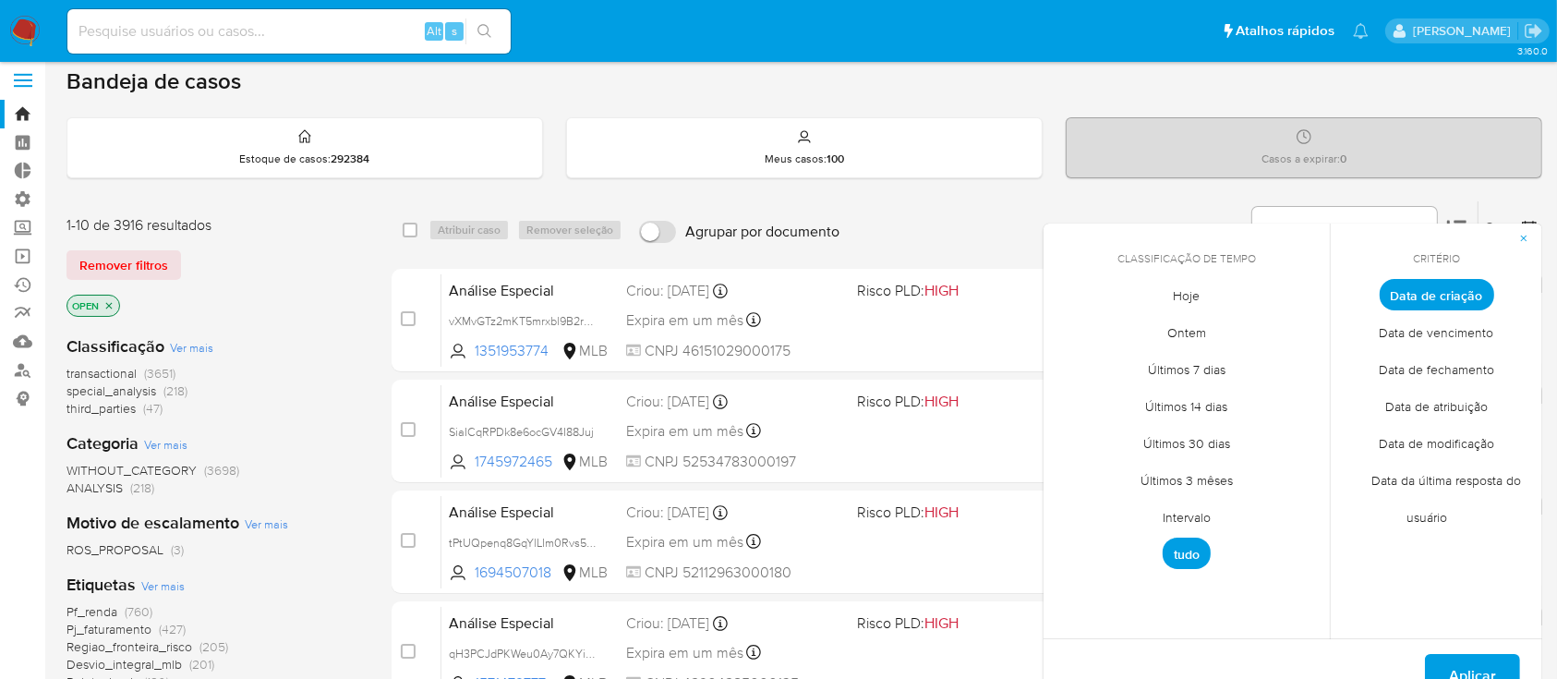
click at [1200, 515] on span "Intervalo" at bounding box center [1187, 518] width 87 height 38
click at [1069, 326] on icon "Mes anterior" at bounding box center [1072, 329] width 22 height 22
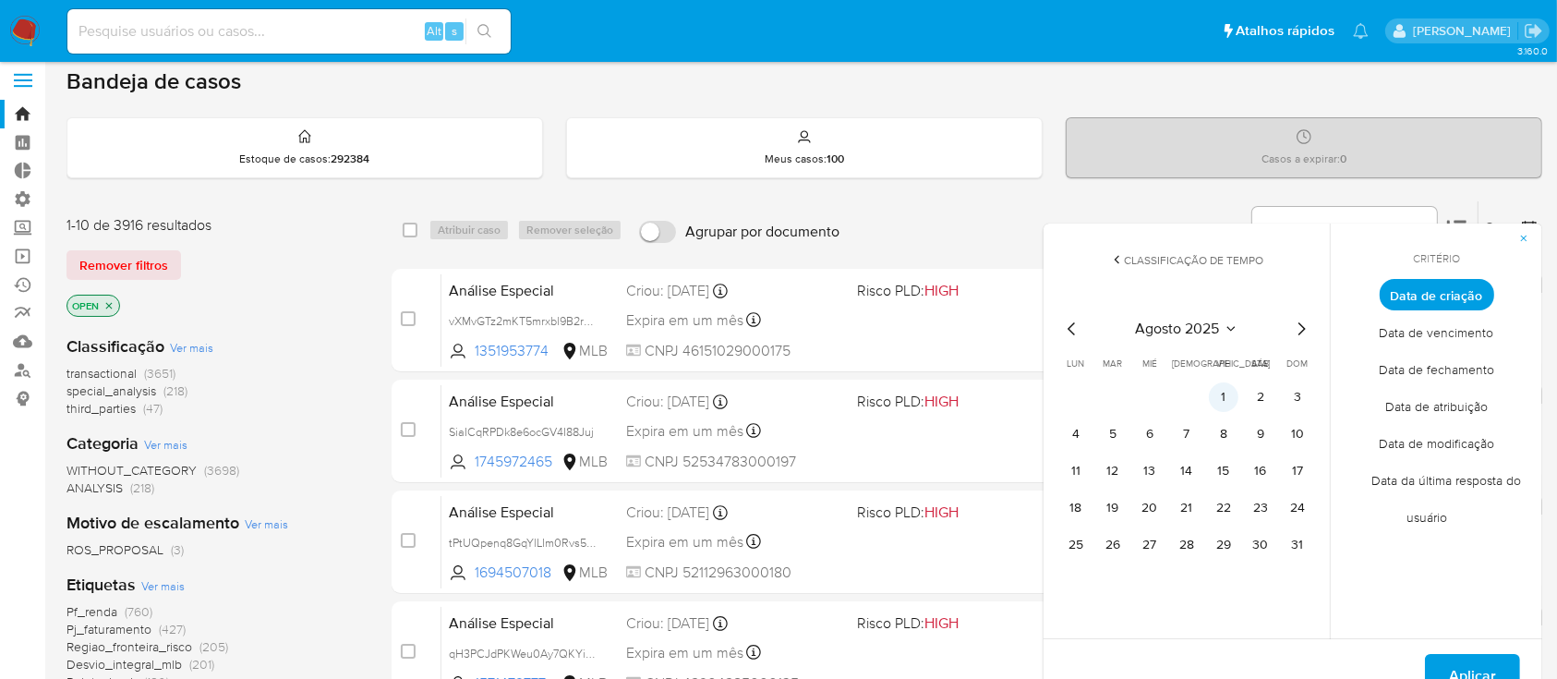
click at [1220, 396] on button "1" at bounding box center [1224, 397] width 30 height 30
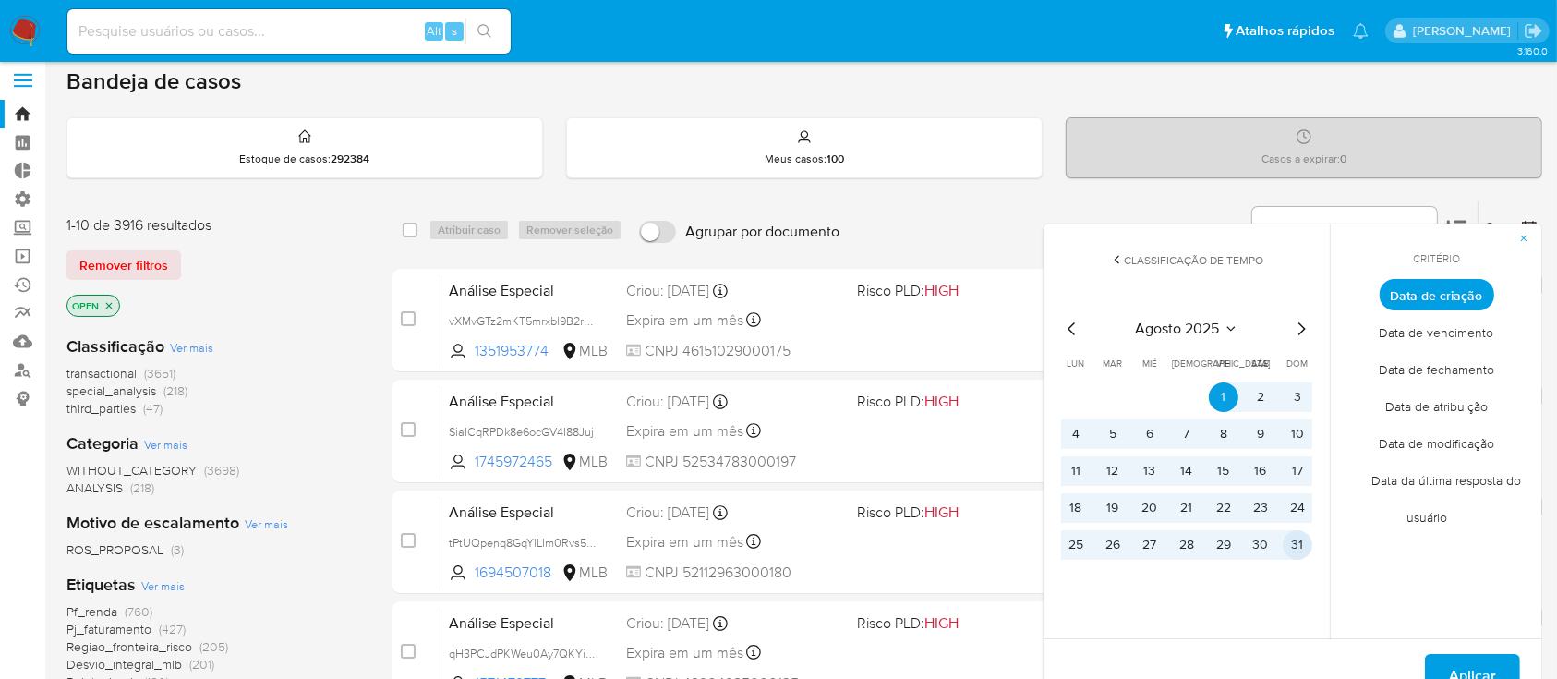
click at [1296, 536] on button "31" at bounding box center [1298, 545] width 30 height 30
click at [1465, 656] on span "Aplicar" at bounding box center [1472, 676] width 47 height 41
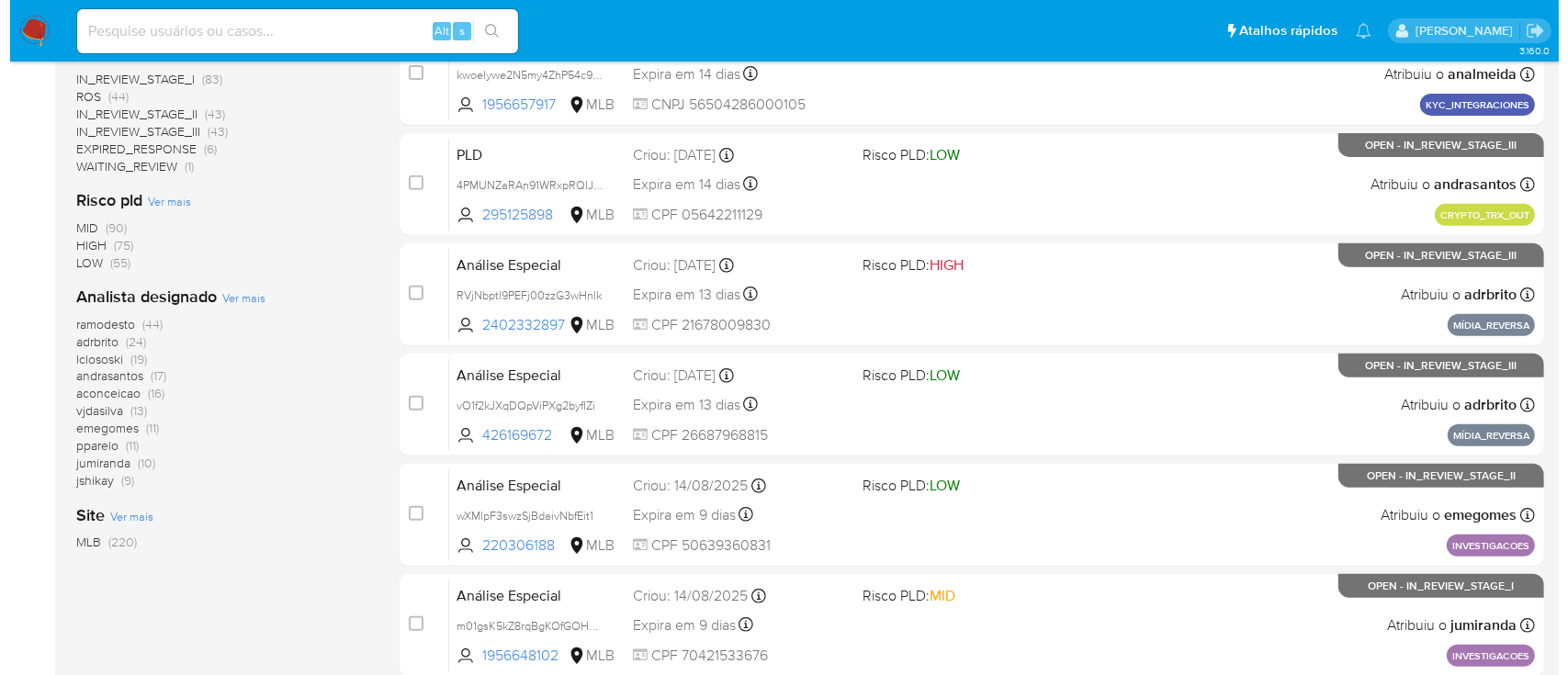
scroll to position [697, 0]
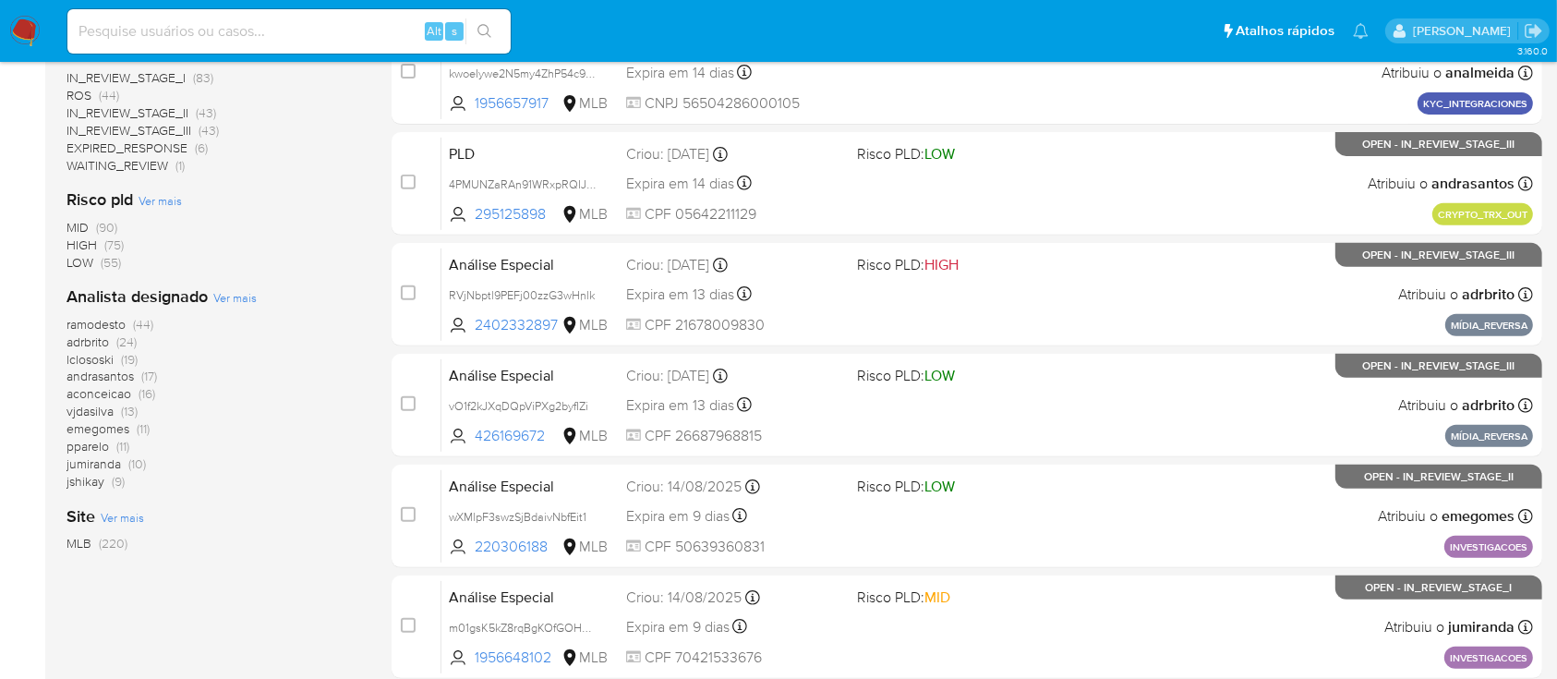
click at [232, 301] on span "Ver mais" at bounding box center [234, 297] width 43 height 17
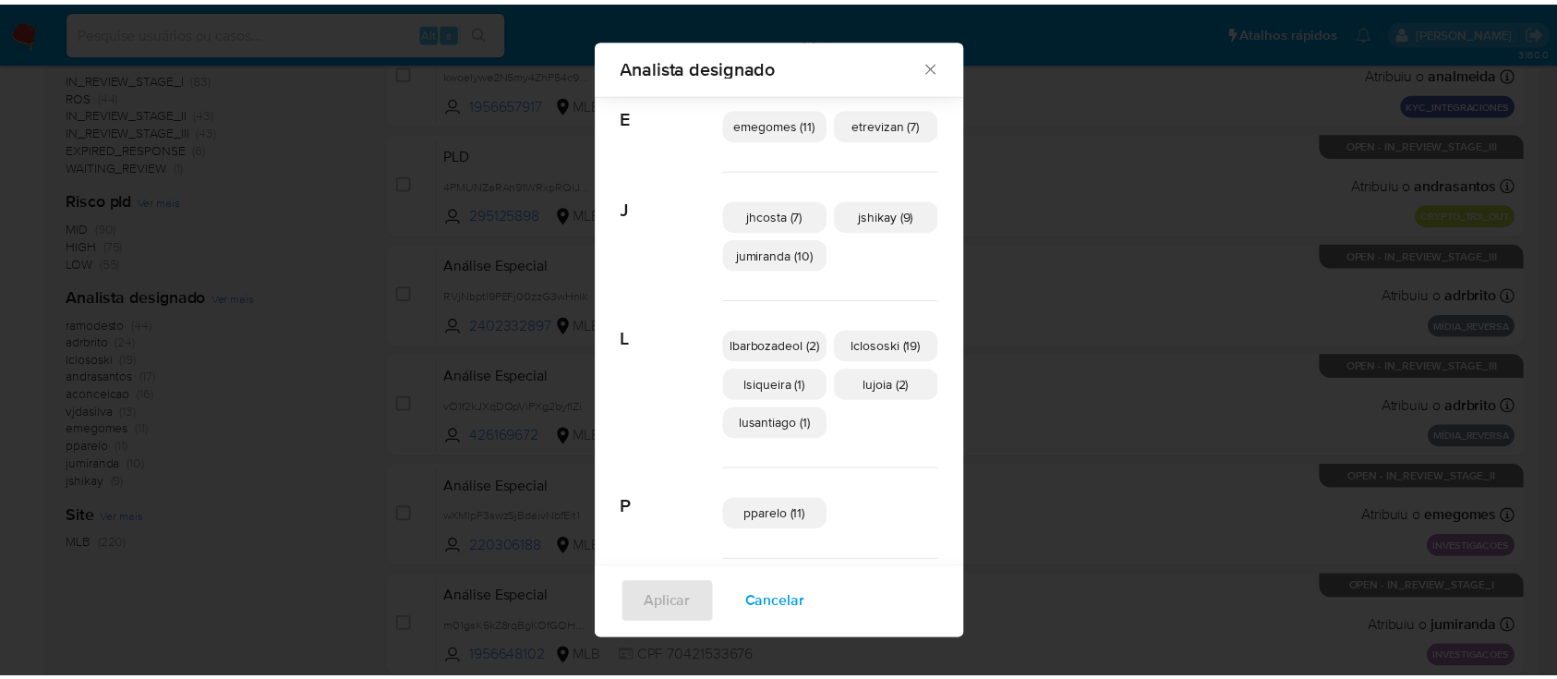
scroll to position [0, 0]
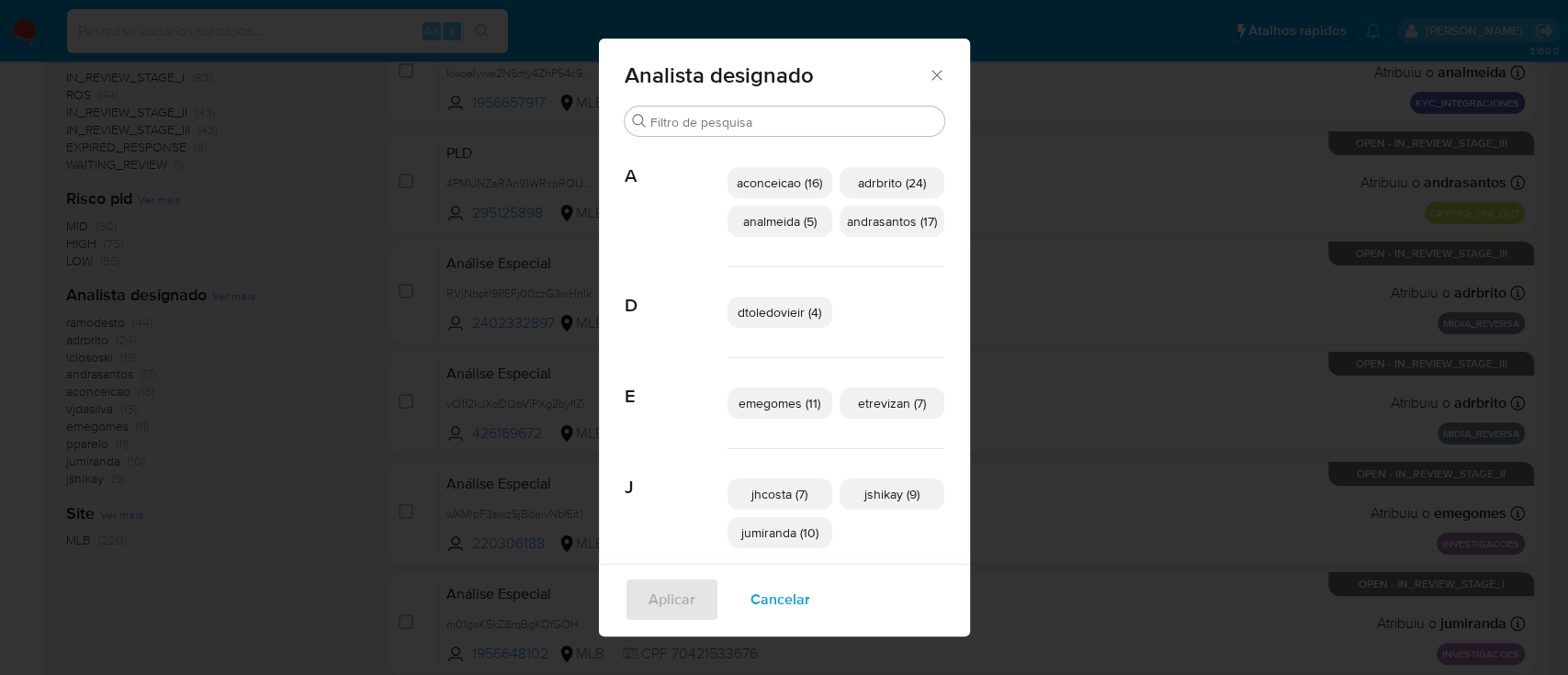
click at [932, 78] on icon "Fechar" at bounding box center [937, 75] width 10 height 10
